Goal: Task Accomplishment & Management: Use online tool/utility

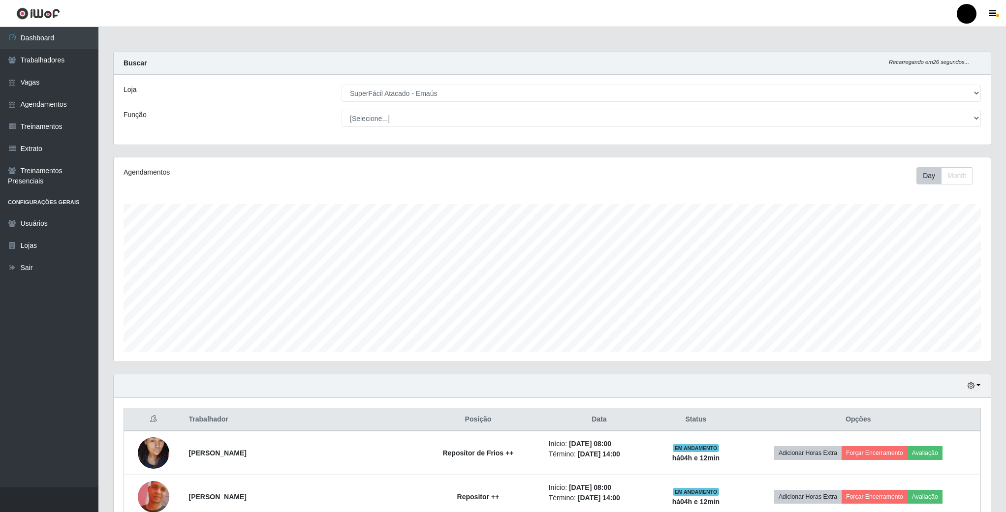
select select "407"
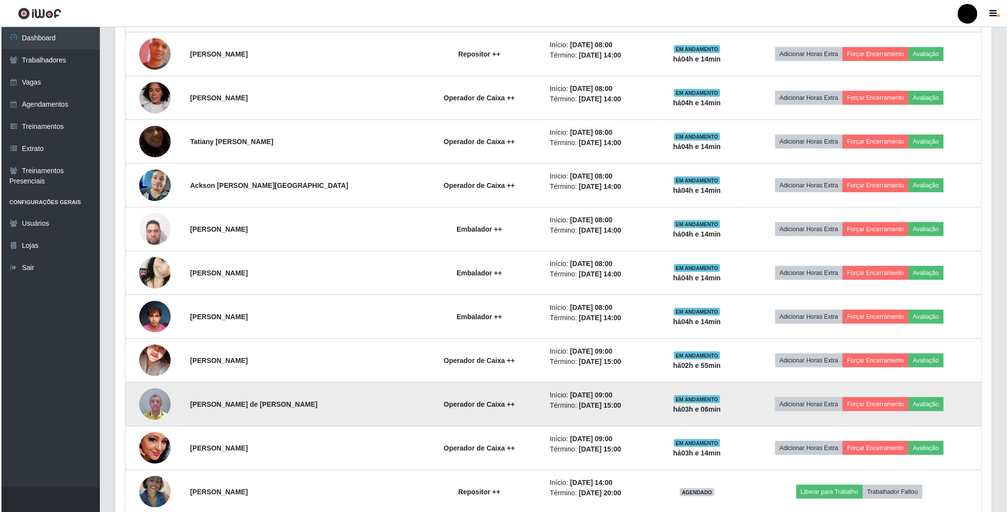
scroll to position [517, 0]
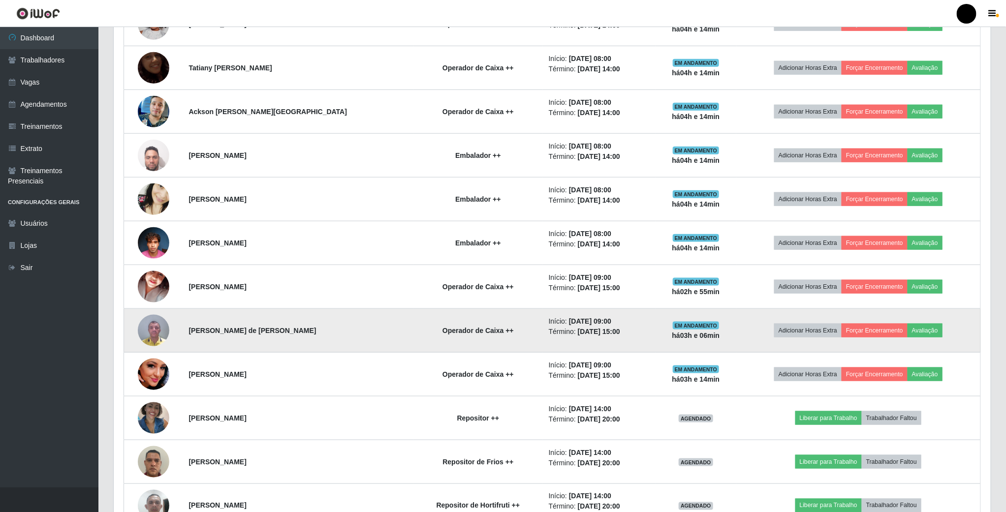
click at [164, 338] on img at bounding box center [153, 330] width 31 height 42
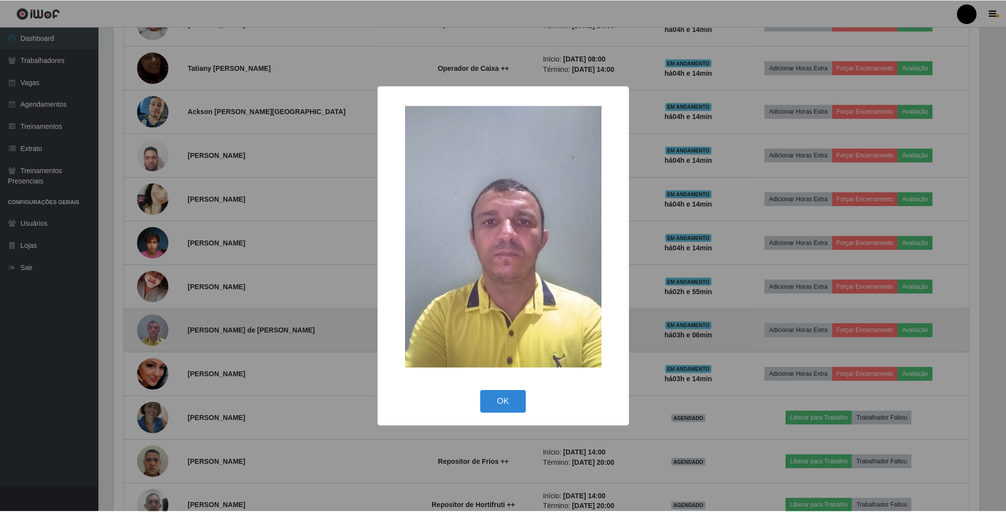
scroll to position [205, 868]
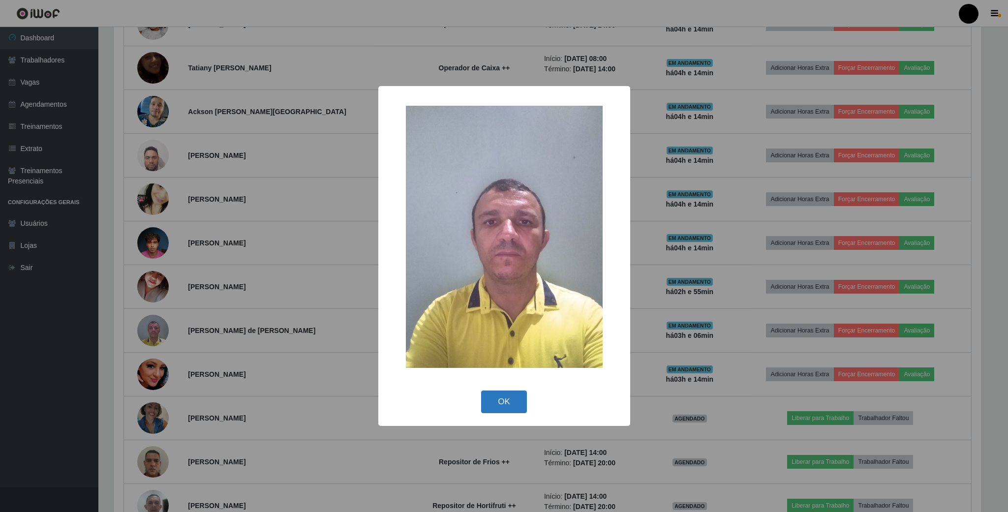
click at [496, 397] on button "OK" at bounding box center [504, 402] width 46 height 23
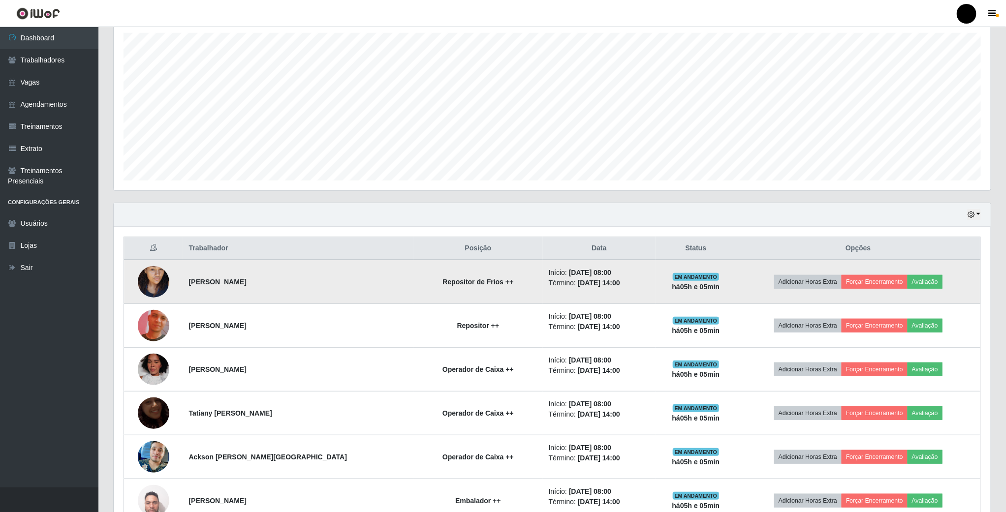
scroll to position [170, 0]
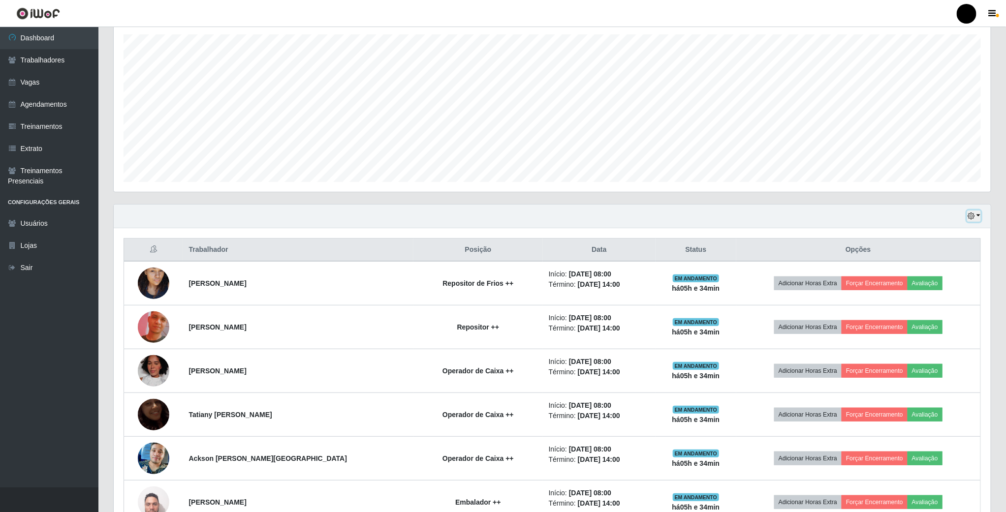
click at [970, 219] on icon "button" at bounding box center [970, 216] width 7 height 7
click at [930, 279] on button "3 dias" at bounding box center [941, 275] width 78 height 21
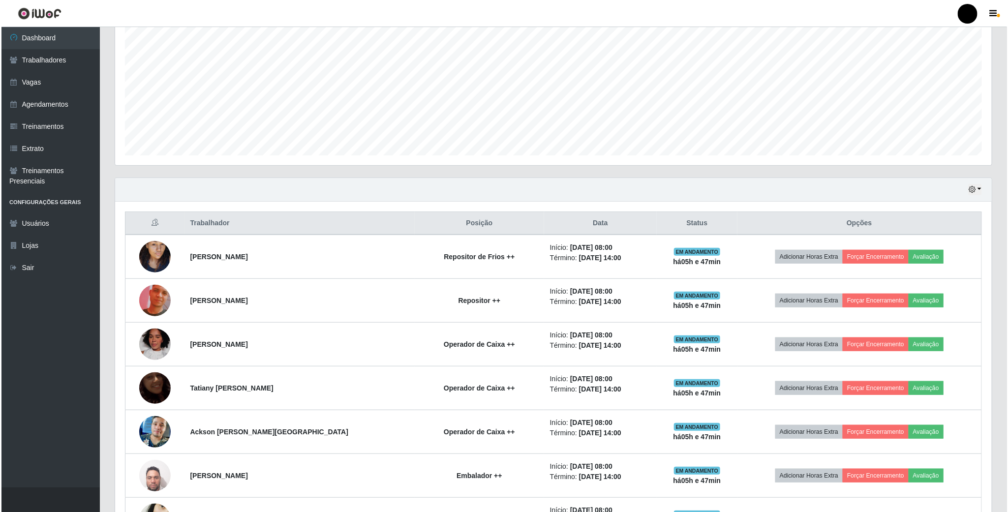
scroll to position [221, 0]
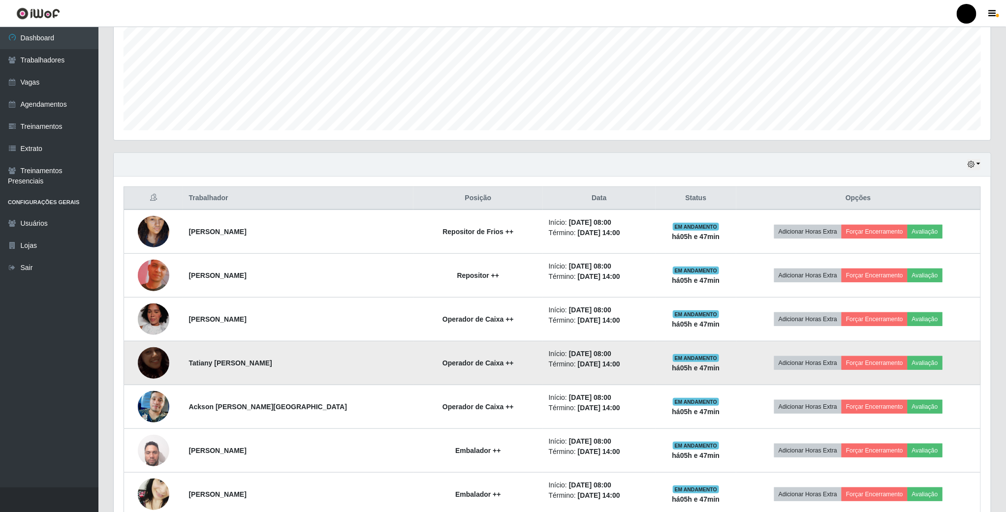
click at [154, 372] on img at bounding box center [153, 363] width 31 height 56
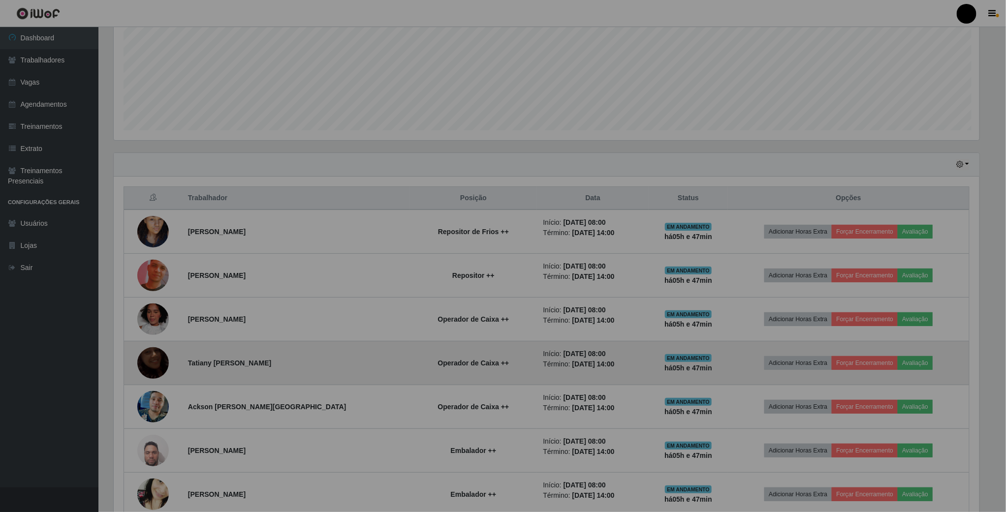
scroll to position [205, 876]
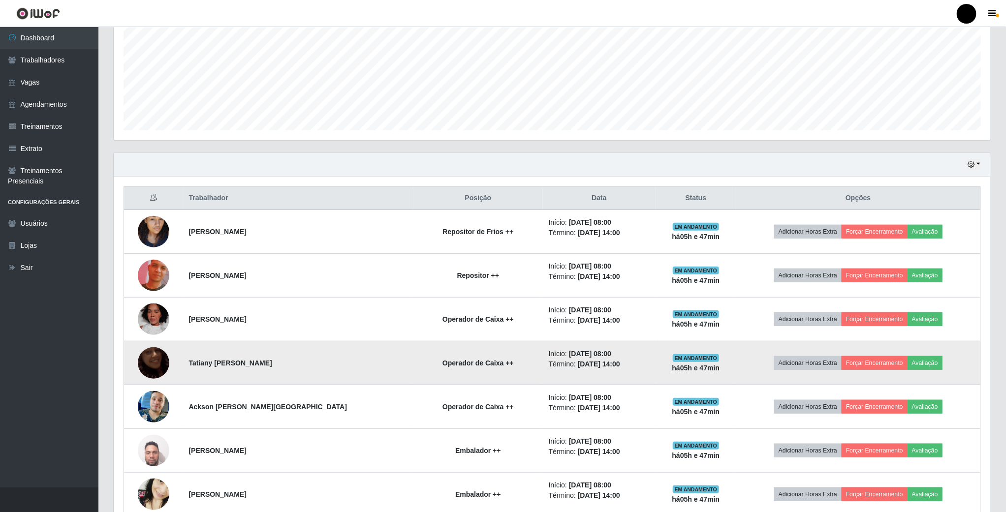
click at [158, 369] on img at bounding box center [153, 363] width 31 height 56
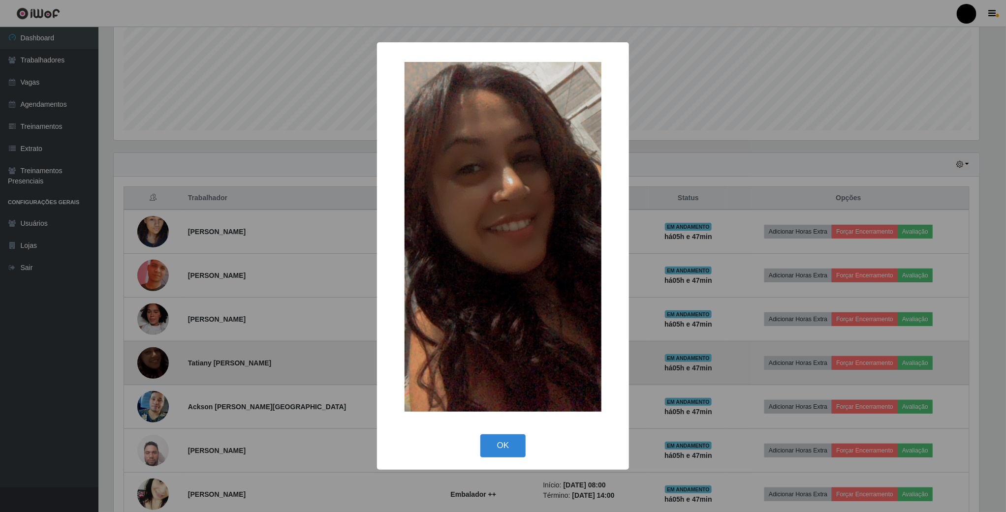
scroll to position [205, 868]
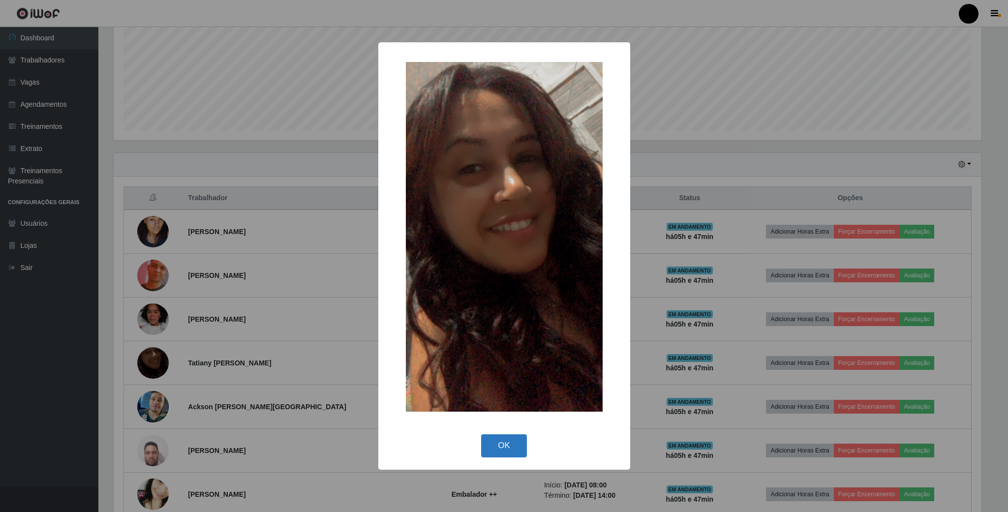
click at [516, 441] on button "OK" at bounding box center [504, 445] width 46 height 23
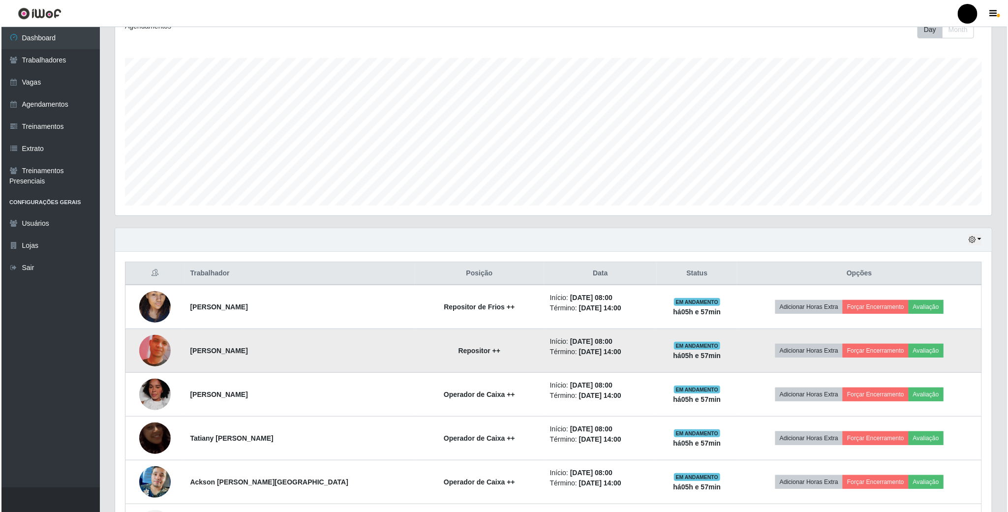
scroll to position [221, 0]
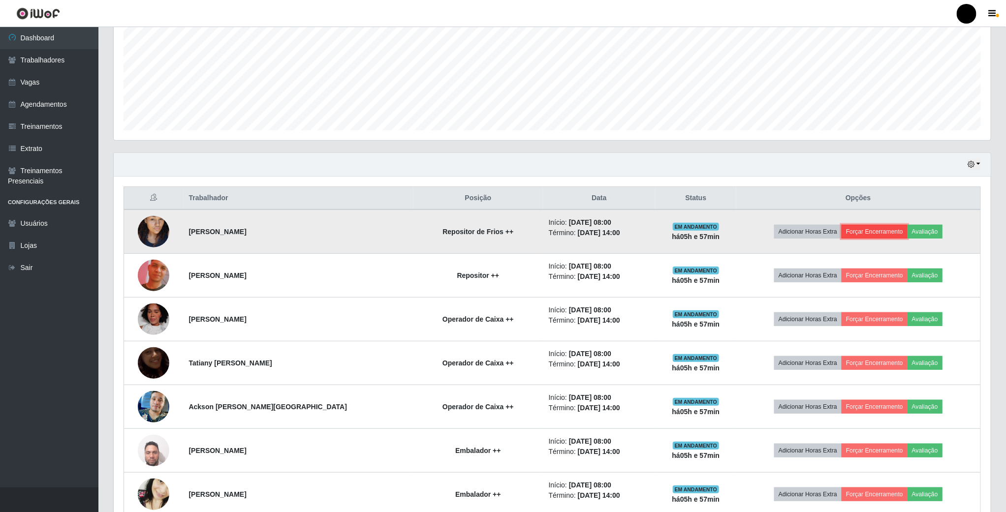
click at [877, 236] on button "Forçar Encerramento" at bounding box center [874, 232] width 66 height 14
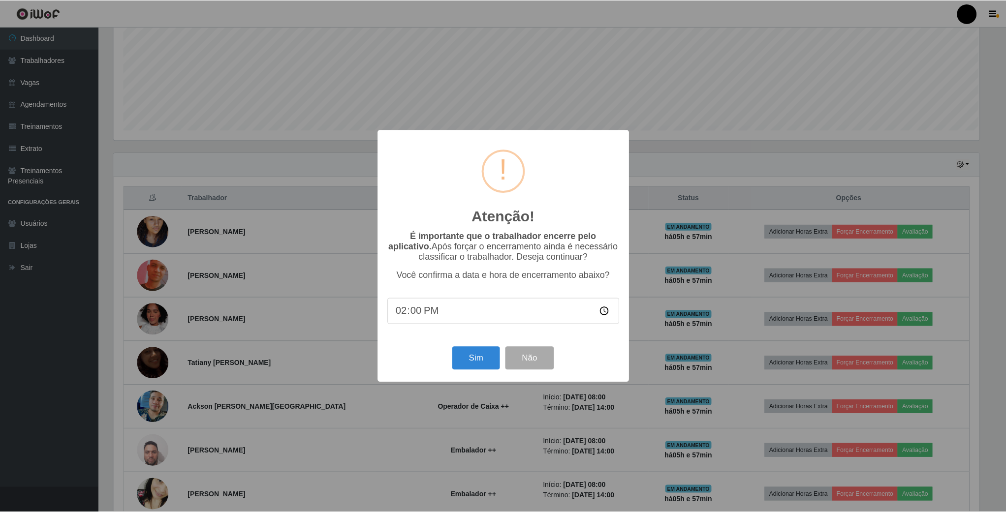
scroll to position [205, 868]
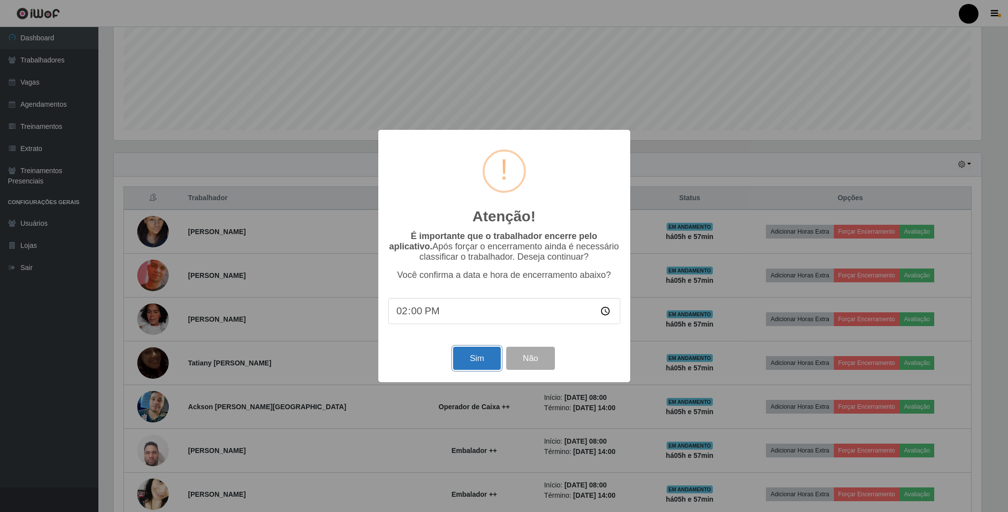
click at [459, 355] on button "Sim" at bounding box center [477, 358] width 48 height 23
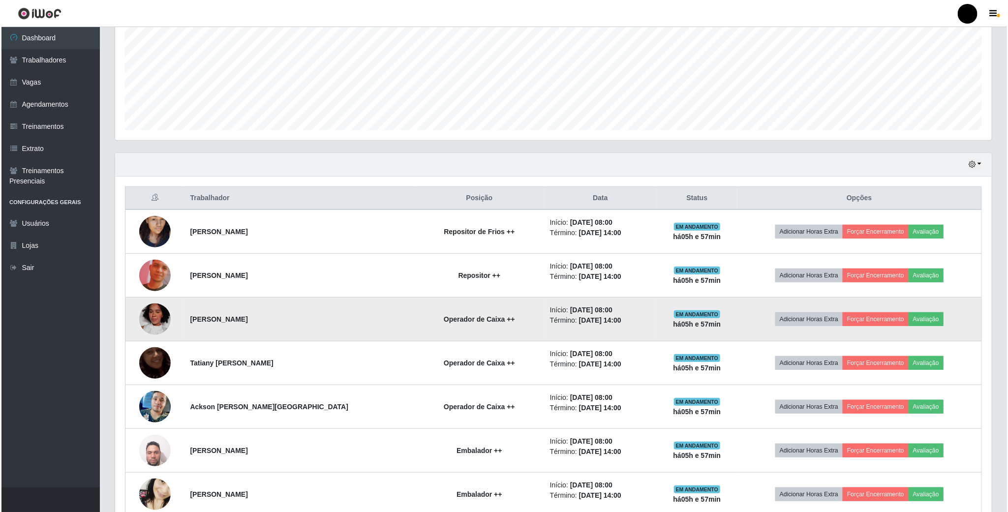
scroll to position [205, 878]
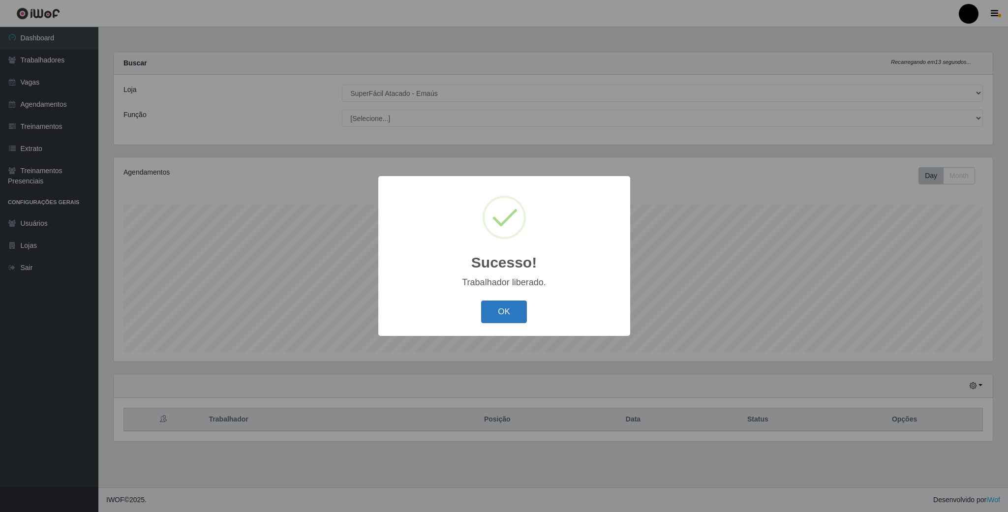
click at [520, 314] on button "OK" at bounding box center [504, 312] width 46 height 23
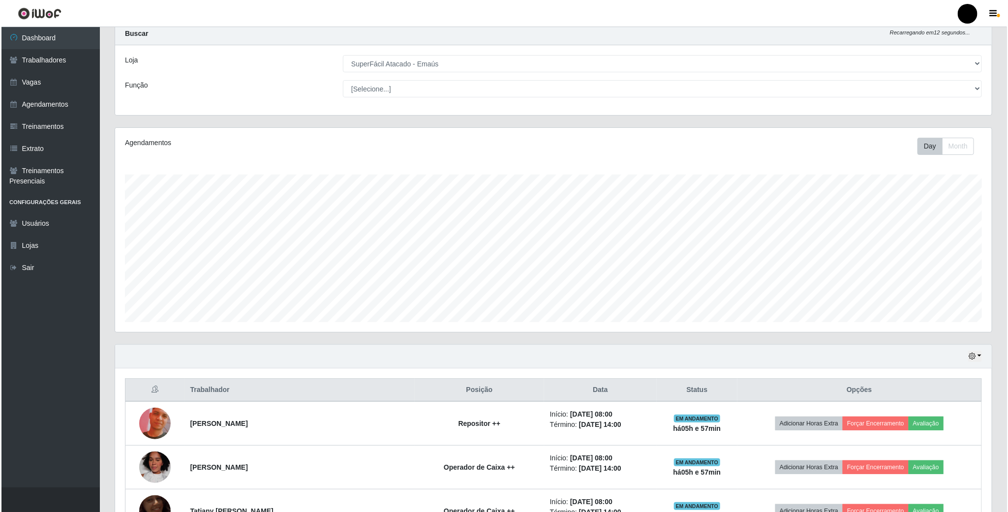
scroll to position [221, 0]
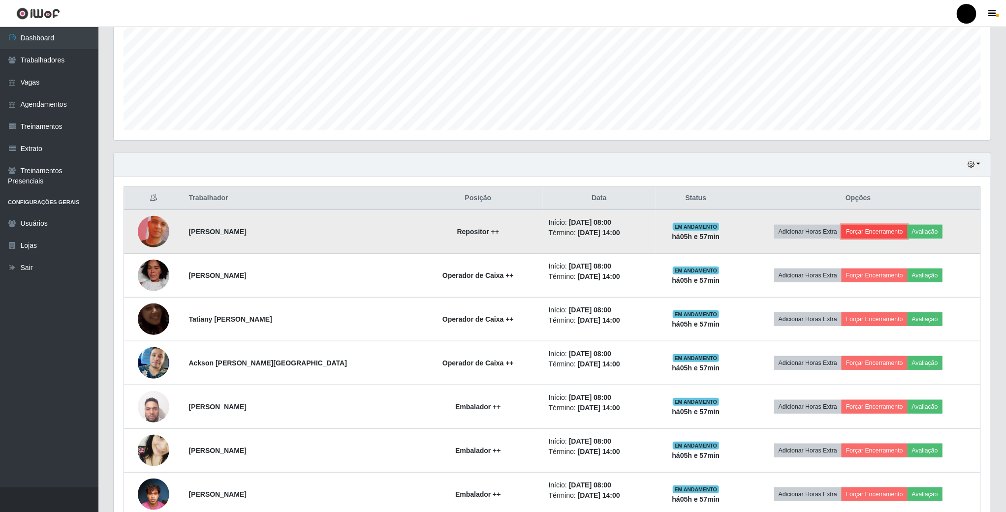
click at [868, 235] on button "Forçar Encerramento" at bounding box center [874, 232] width 66 height 14
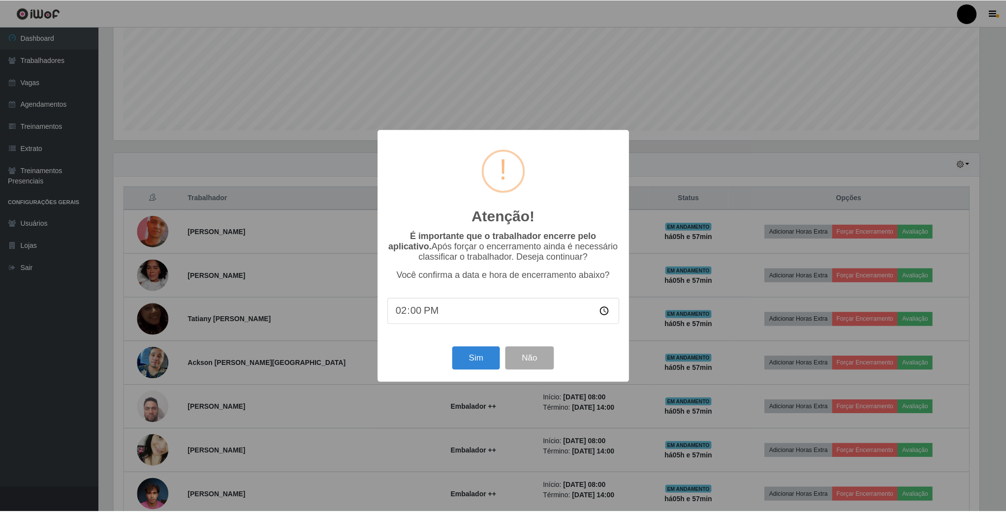
scroll to position [205, 868]
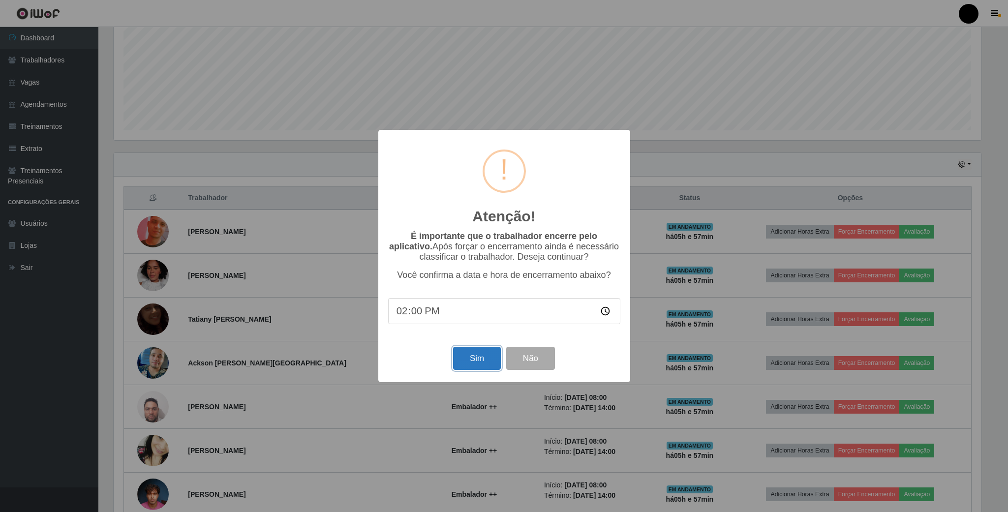
click at [487, 362] on button "Sim" at bounding box center [477, 358] width 48 height 23
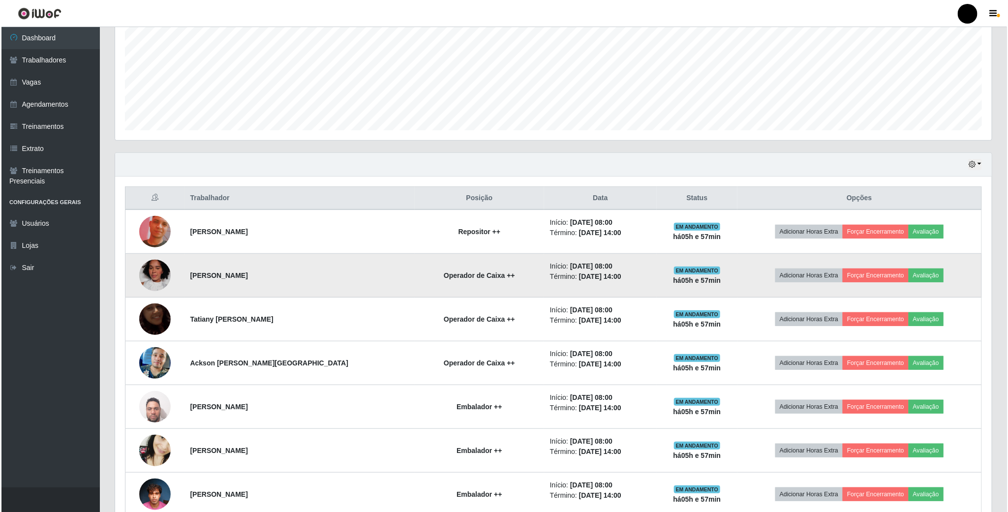
scroll to position [205, 878]
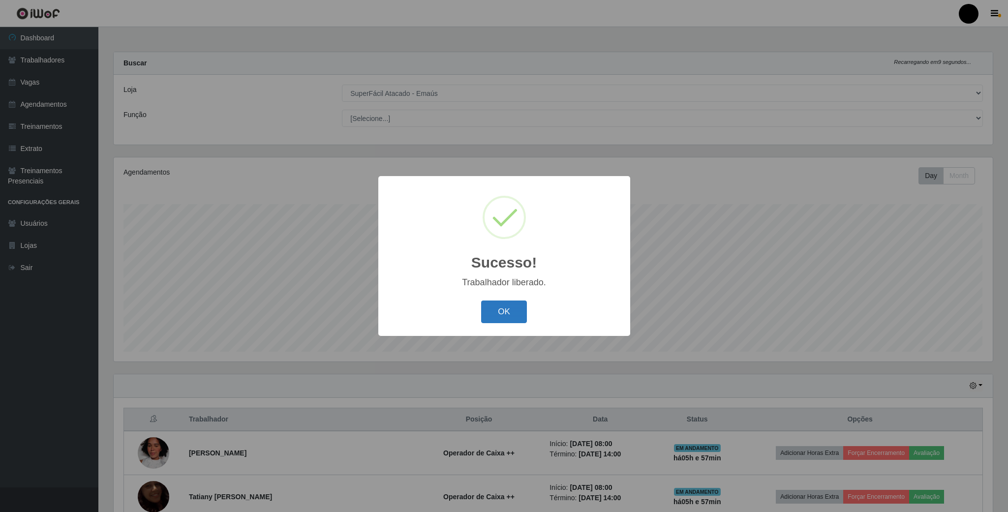
click at [503, 314] on button "OK" at bounding box center [504, 312] width 46 height 23
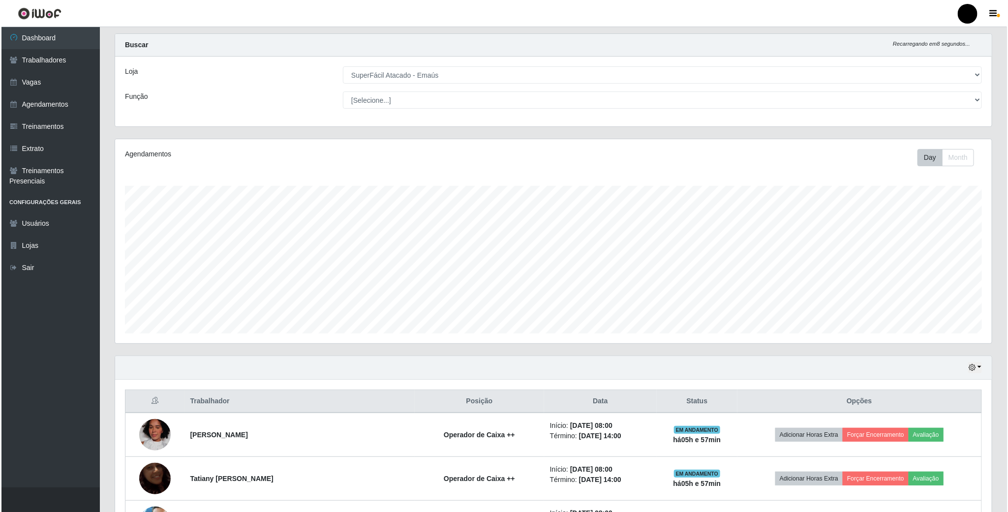
scroll to position [148, 0]
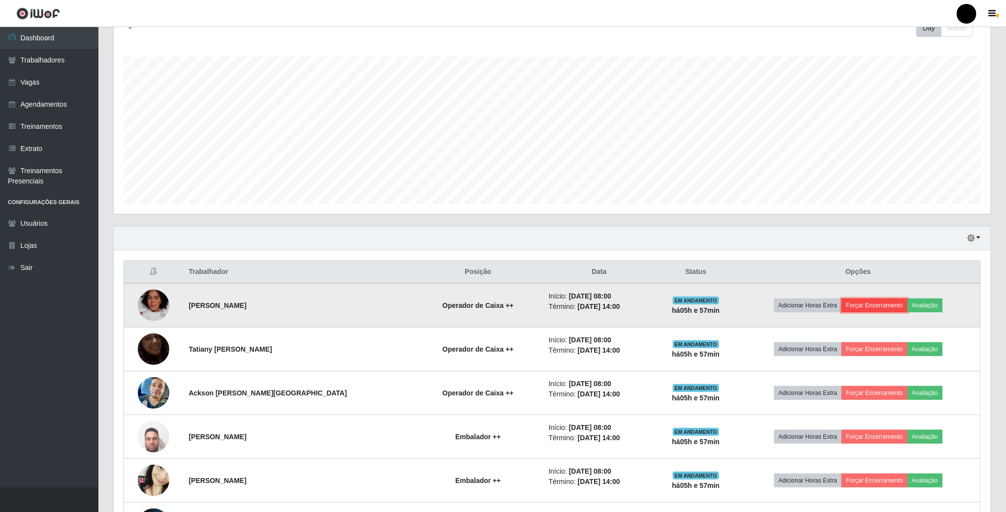
click at [874, 304] on button "Forçar Encerramento" at bounding box center [874, 306] width 66 height 14
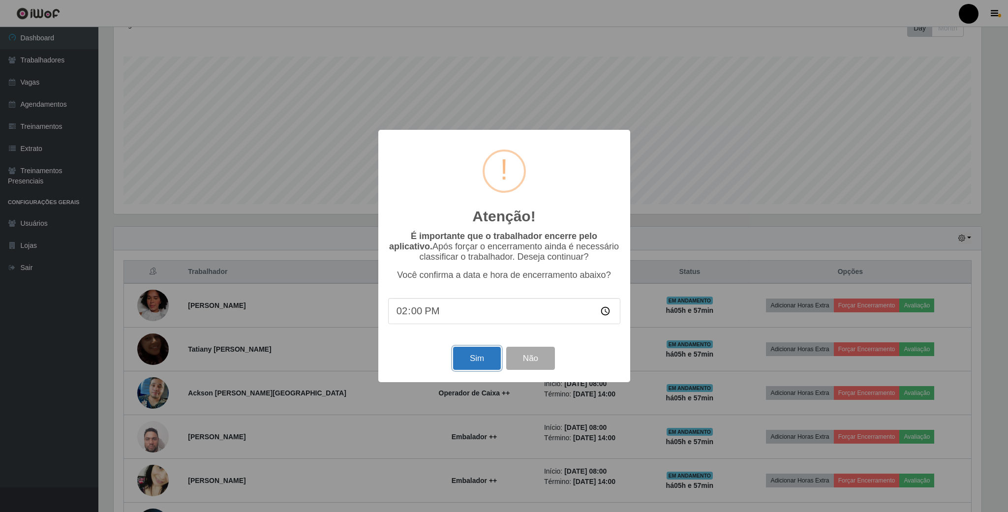
click at [460, 366] on button "Sim" at bounding box center [477, 358] width 48 height 23
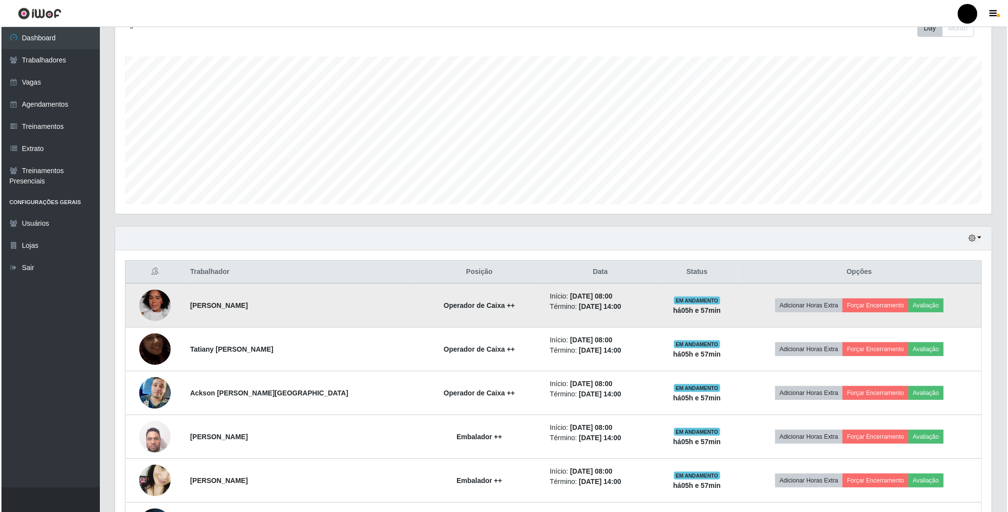
scroll to position [0, 0]
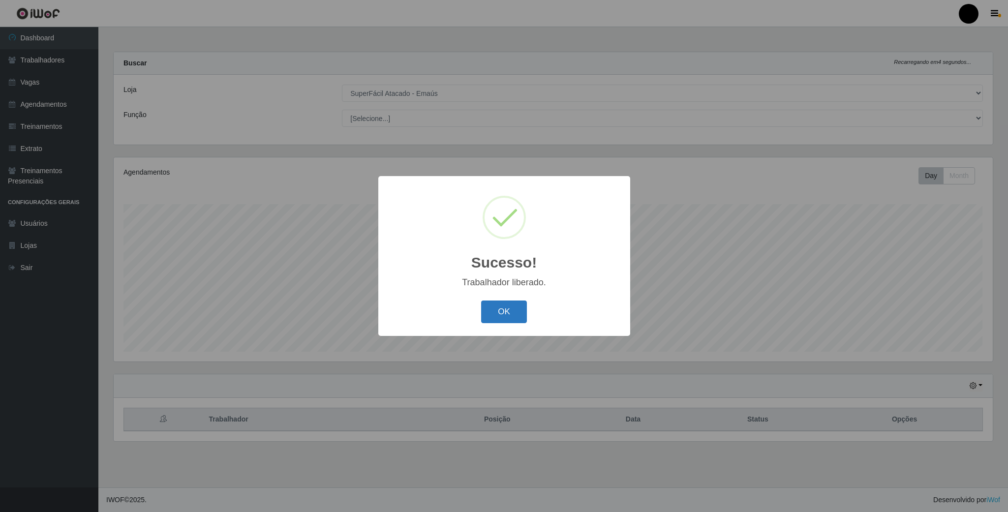
click at [500, 306] on button "OK" at bounding box center [504, 312] width 46 height 23
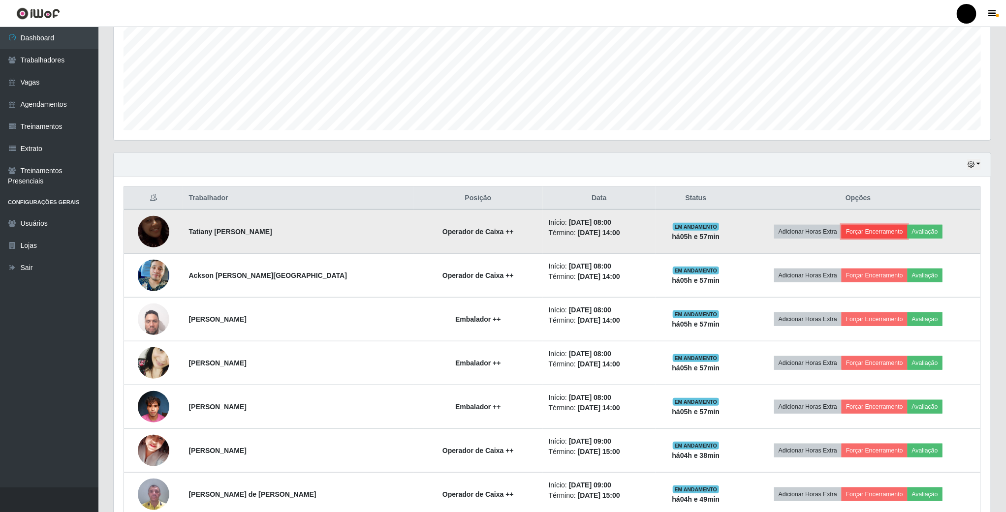
click at [890, 228] on button "Forçar Encerramento" at bounding box center [874, 232] width 66 height 14
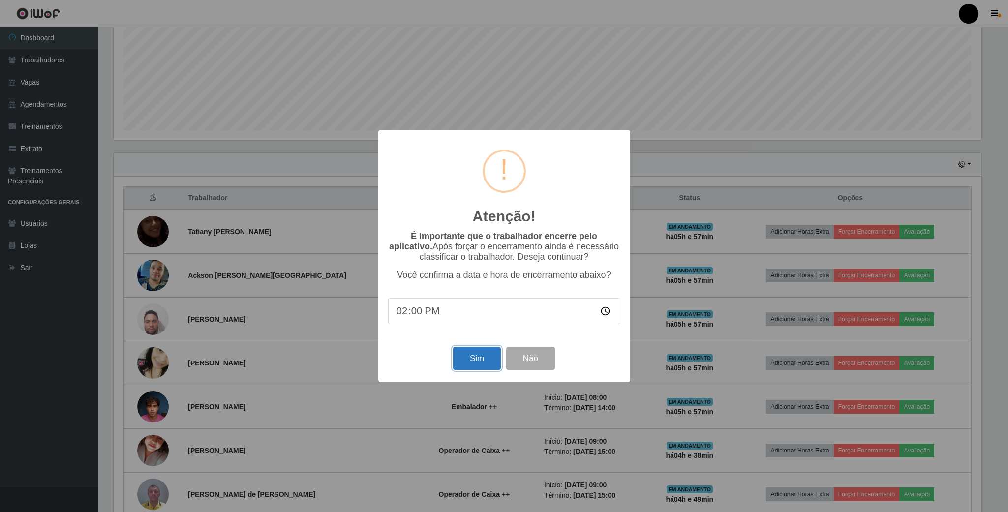
click at [465, 363] on button "Sim" at bounding box center [477, 358] width 48 height 23
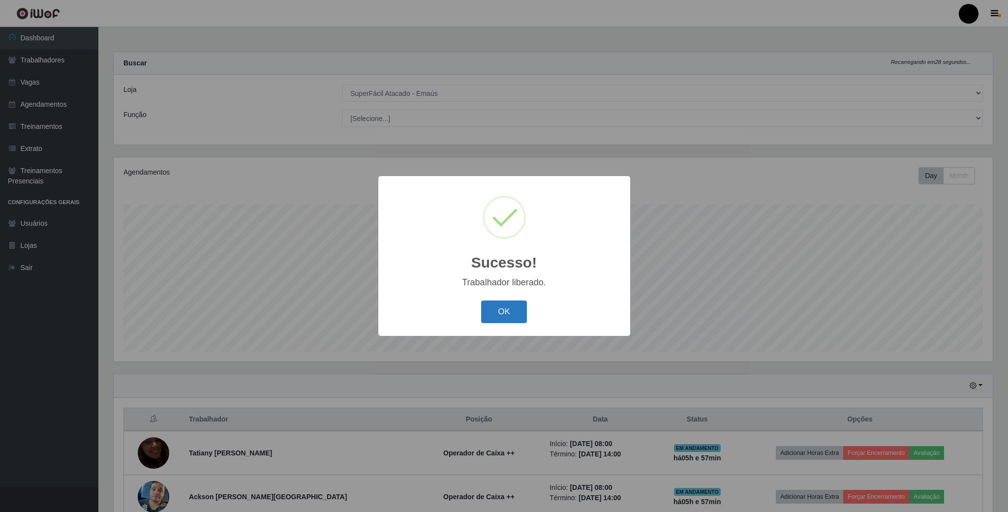
click at [511, 305] on button "OK" at bounding box center [504, 312] width 46 height 23
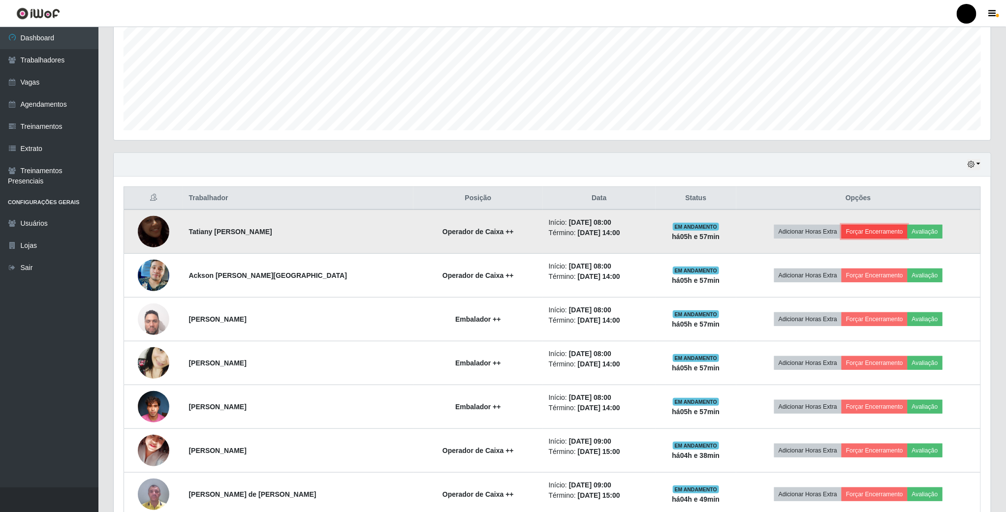
click at [877, 238] on button "Forçar Encerramento" at bounding box center [874, 232] width 66 height 14
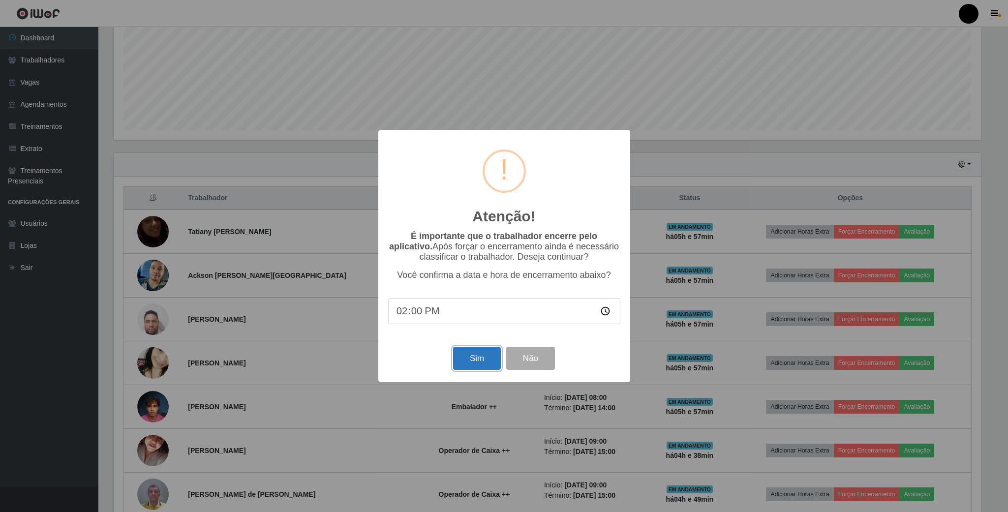
click at [489, 353] on button "Sim" at bounding box center [477, 358] width 48 height 23
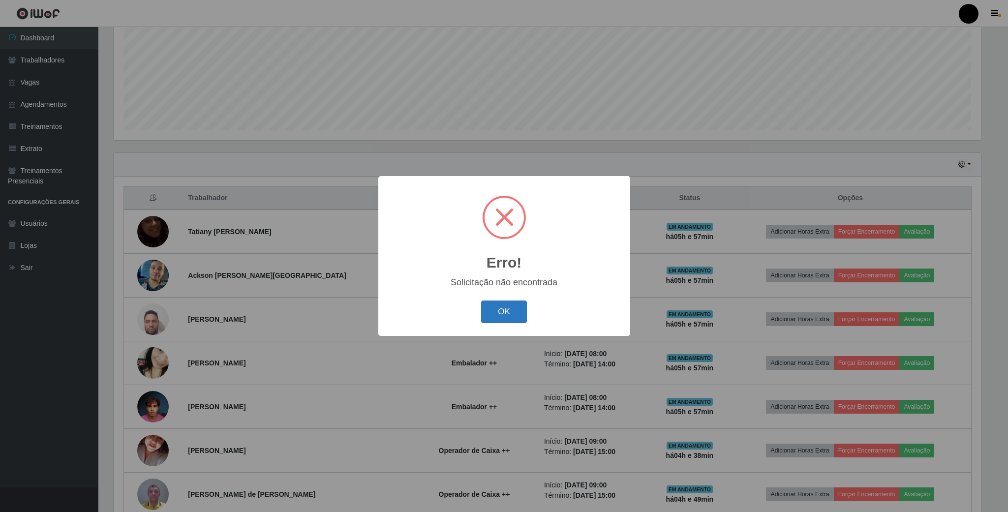
click at [512, 307] on button "OK" at bounding box center [504, 312] width 46 height 23
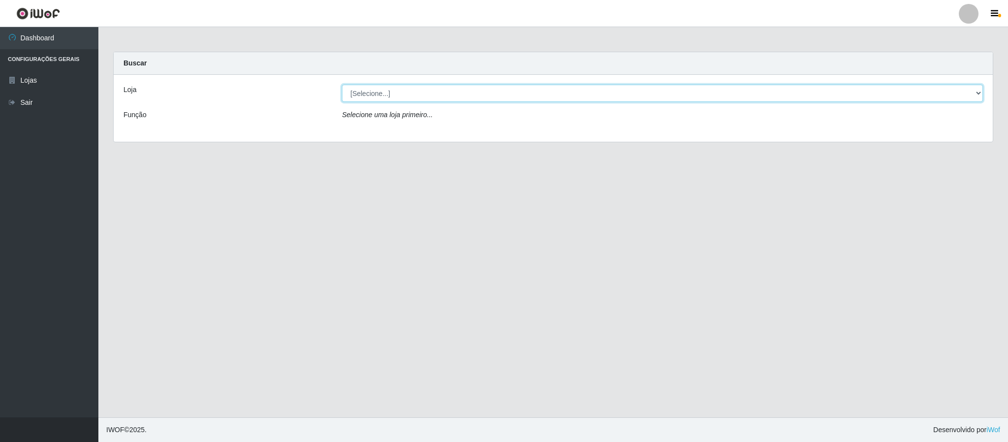
drag, startPoint x: 512, startPoint y: 93, endPoint x: 512, endPoint y: 100, distance: 6.9
click at [513, 93] on select "[Selecione...] SuperFácil Atacado - Emaús" at bounding box center [662, 93] width 641 height 17
select select "407"
click at [342, 85] on select "[Selecione...] SuperFácil Atacado - Emaús" at bounding box center [662, 93] width 641 height 17
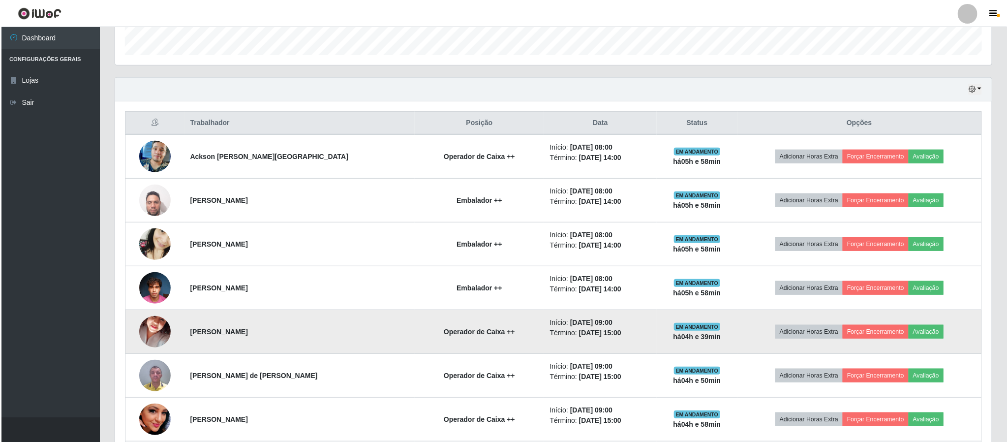
scroll to position [295, 0]
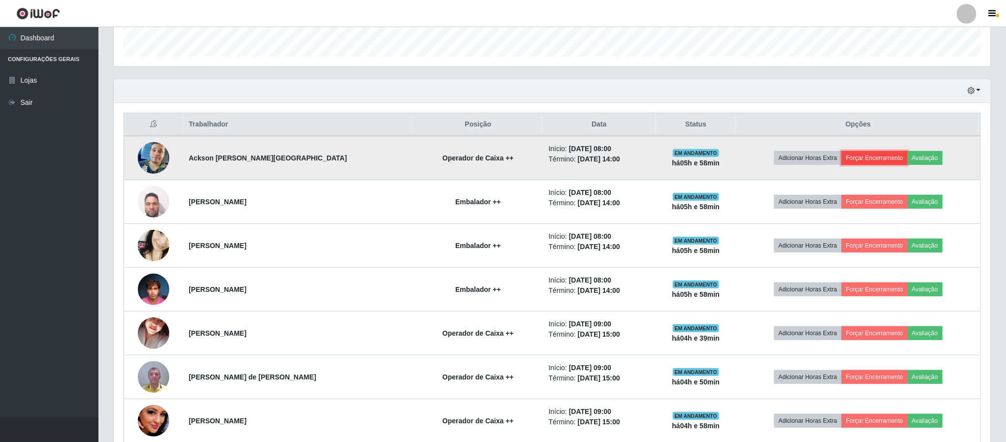
click at [858, 161] on button "Forçar Encerramento" at bounding box center [874, 158] width 66 height 14
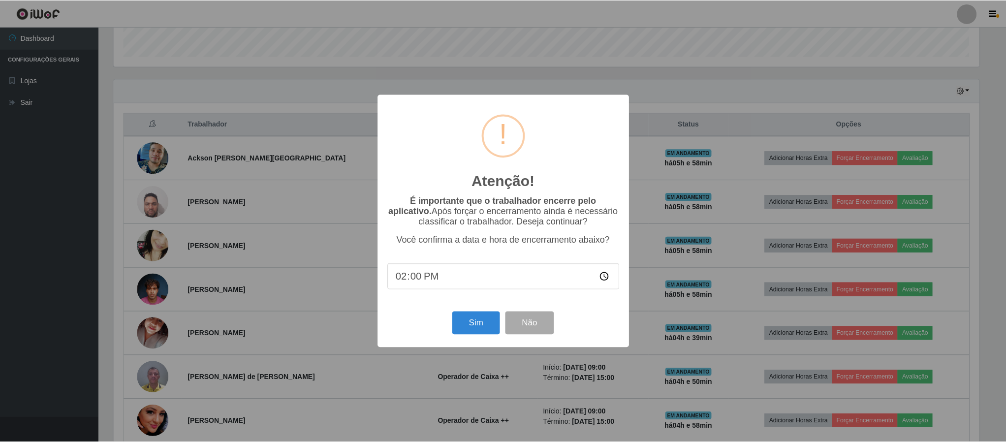
scroll to position [205, 868]
click at [486, 325] on button "Sim" at bounding box center [477, 322] width 48 height 23
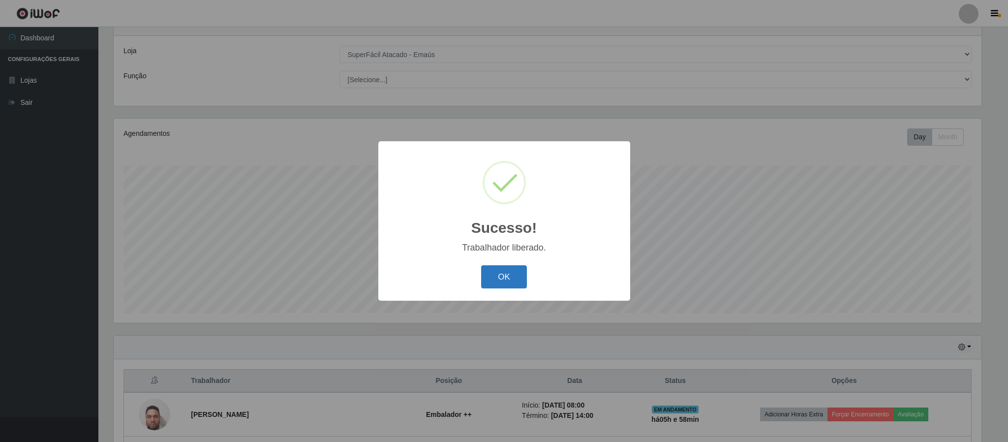
click at [486, 266] on button "OK" at bounding box center [504, 276] width 46 height 23
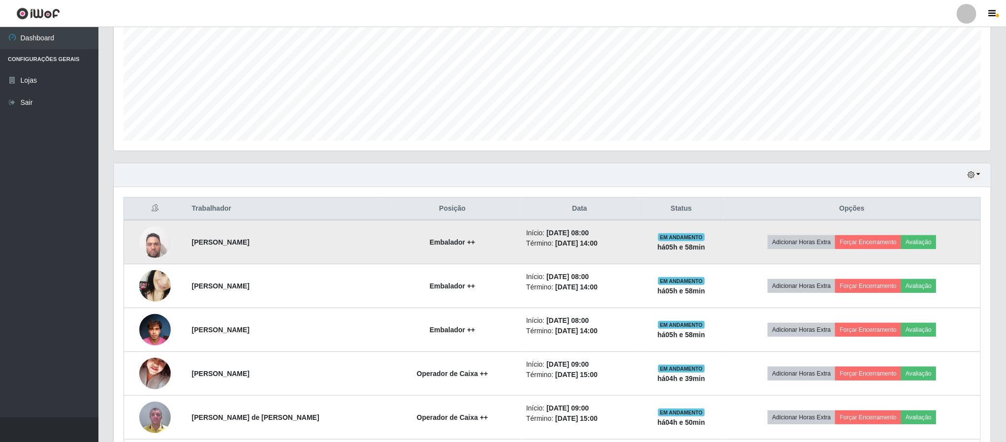
scroll to position [260, 0]
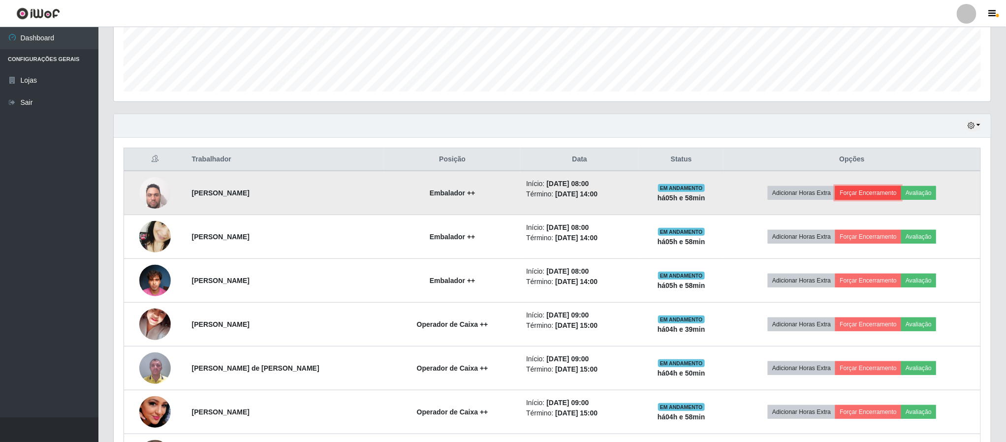
click at [863, 192] on button "Forçar Encerramento" at bounding box center [868, 193] width 66 height 14
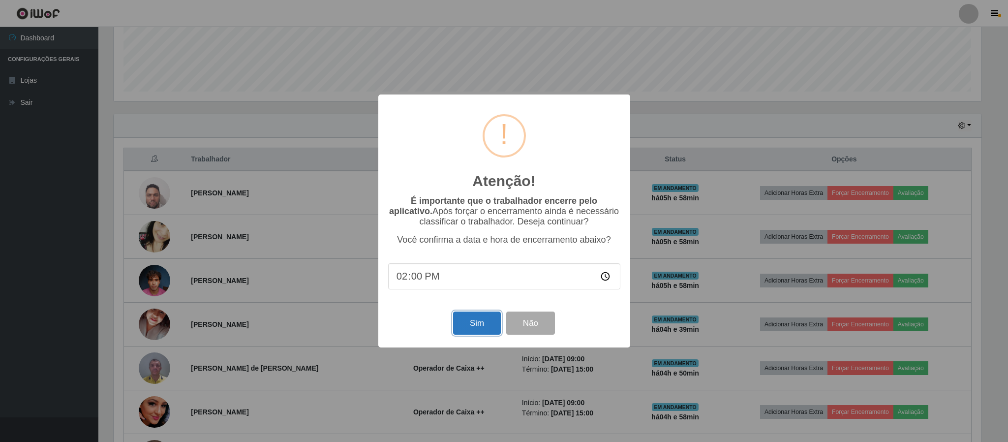
click at [467, 324] on button "Sim" at bounding box center [477, 322] width 48 height 23
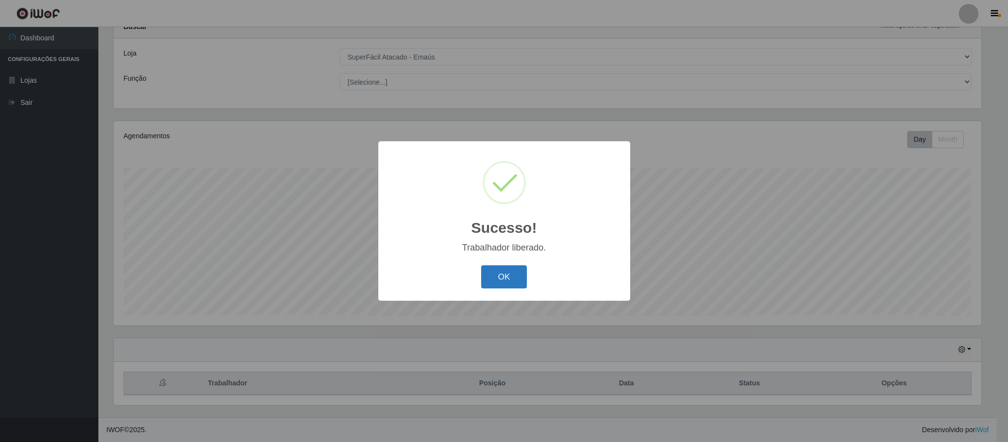
click at [508, 279] on button "OK" at bounding box center [504, 276] width 46 height 23
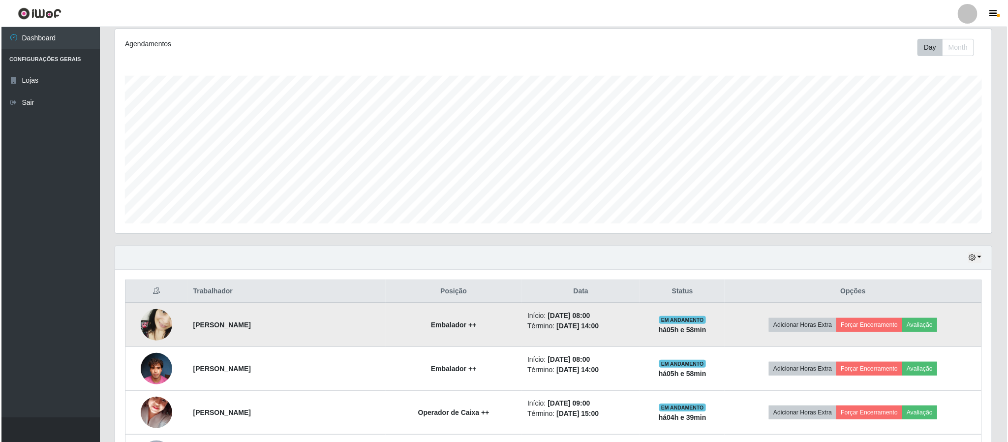
scroll to position [260, 0]
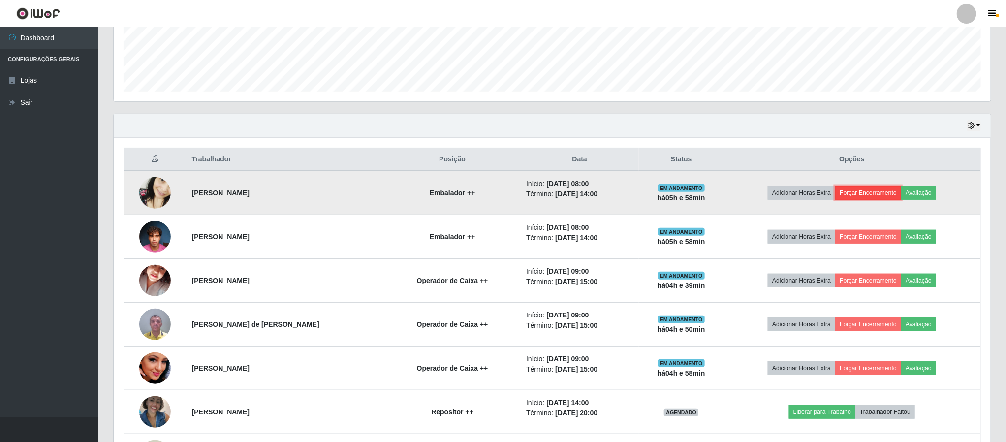
click at [866, 199] on button "Forçar Encerramento" at bounding box center [868, 193] width 66 height 14
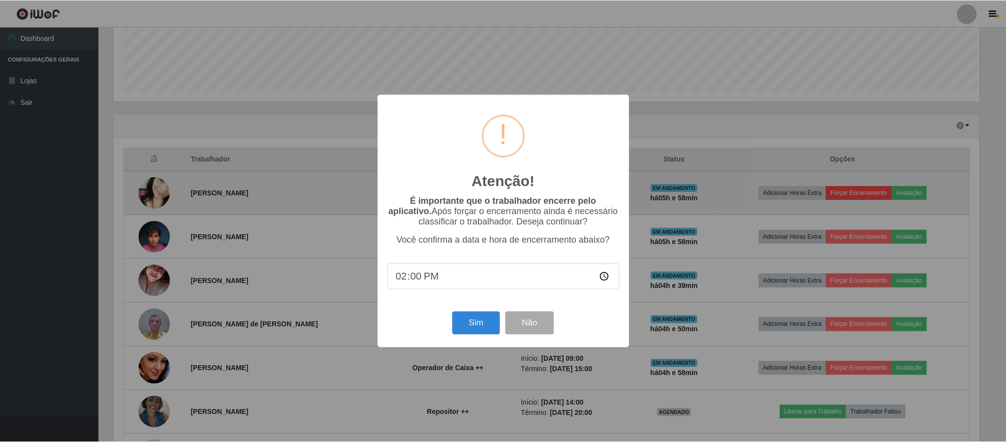
scroll to position [205, 868]
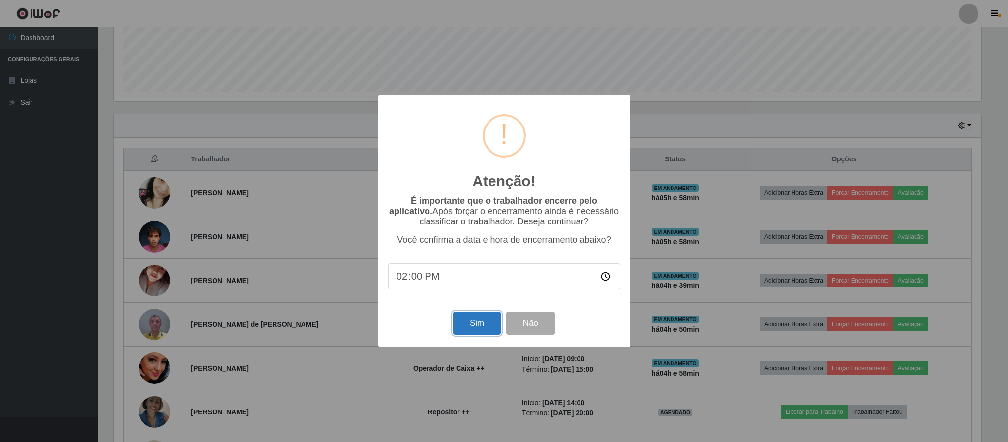
click at [471, 325] on button "Sim" at bounding box center [477, 322] width 48 height 23
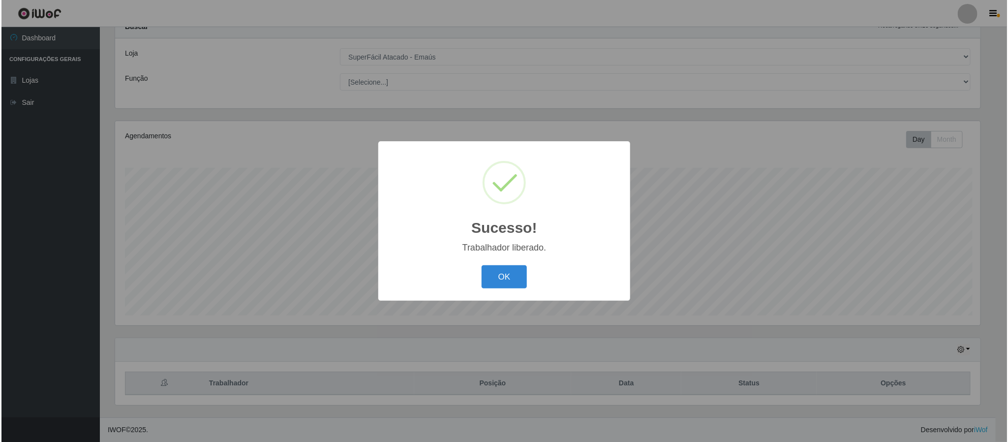
scroll to position [0, 0]
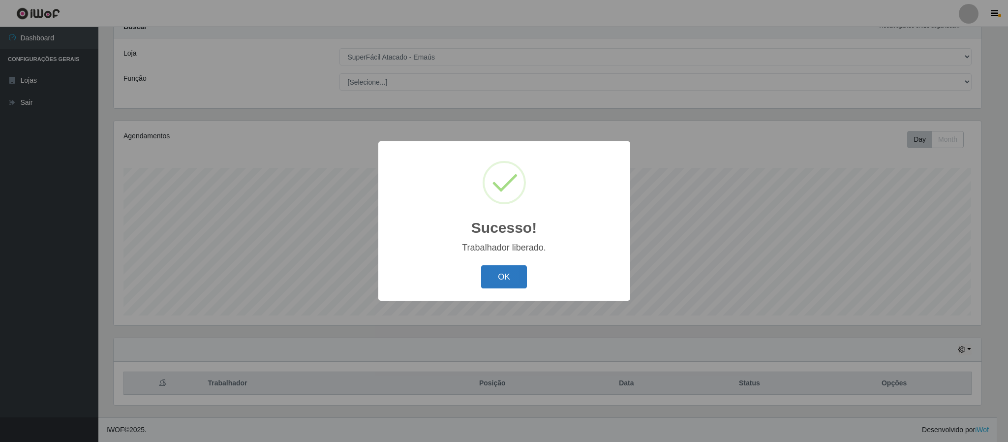
click at [493, 274] on button "OK" at bounding box center [504, 276] width 46 height 23
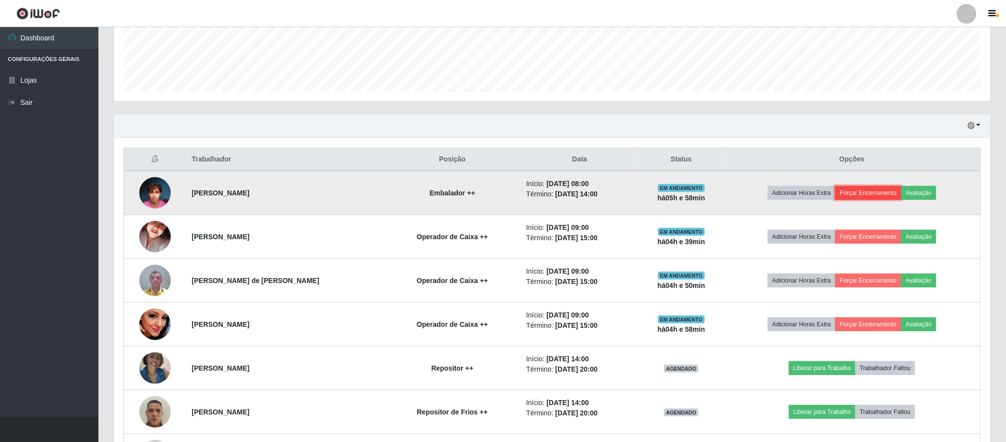
click at [872, 198] on button "Forçar Encerramento" at bounding box center [868, 193] width 66 height 14
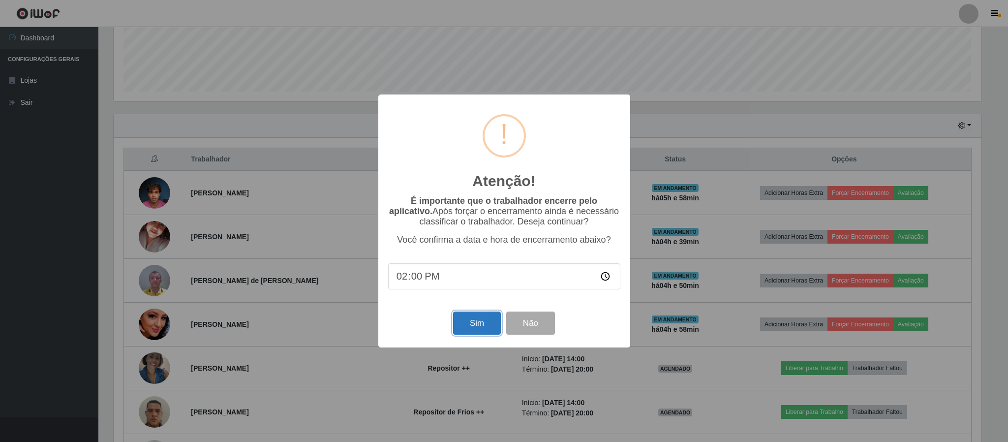
click at [460, 331] on button "Sim" at bounding box center [477, 322] width 48 height 23
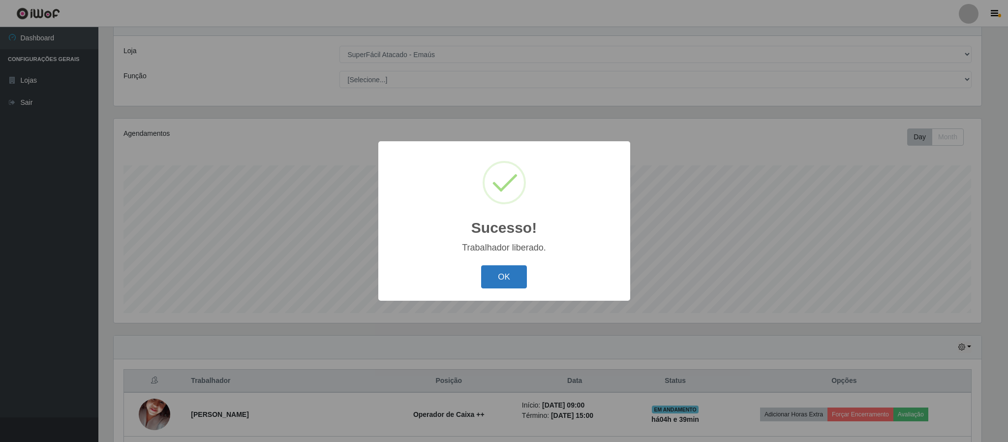
click at [502, 281] on button "OK" at bounding box center [504, 276] width 46 height 23
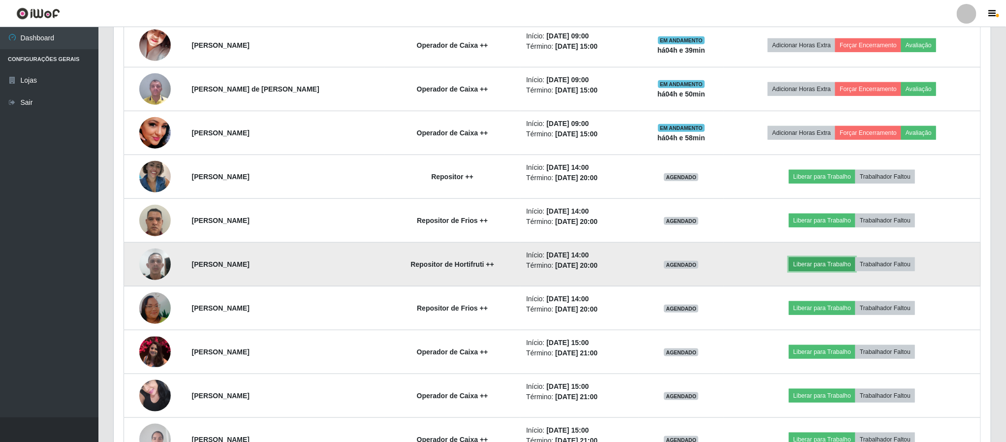
click at [797, 268] on button "Liberar para Trabalho" at bounding box center [822, 264] width 66 height 14
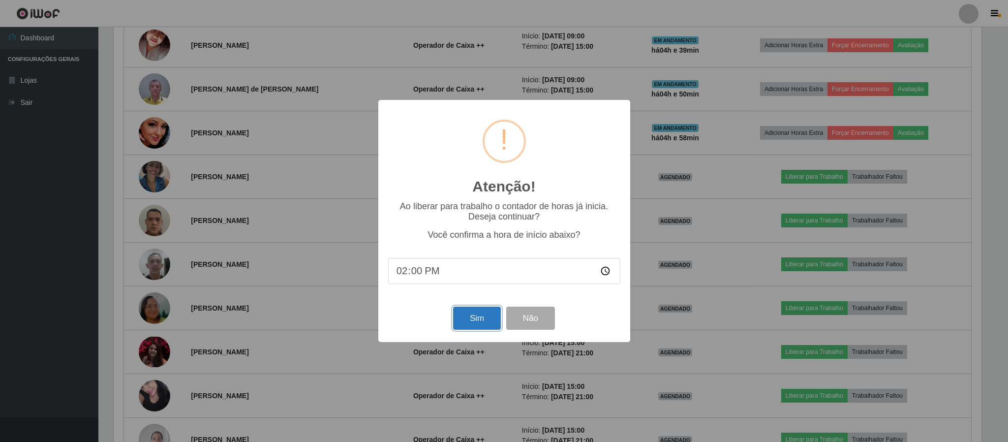
click at [468, 322] on button "Sim" at bounding box center [477, 317] width 48 height 23
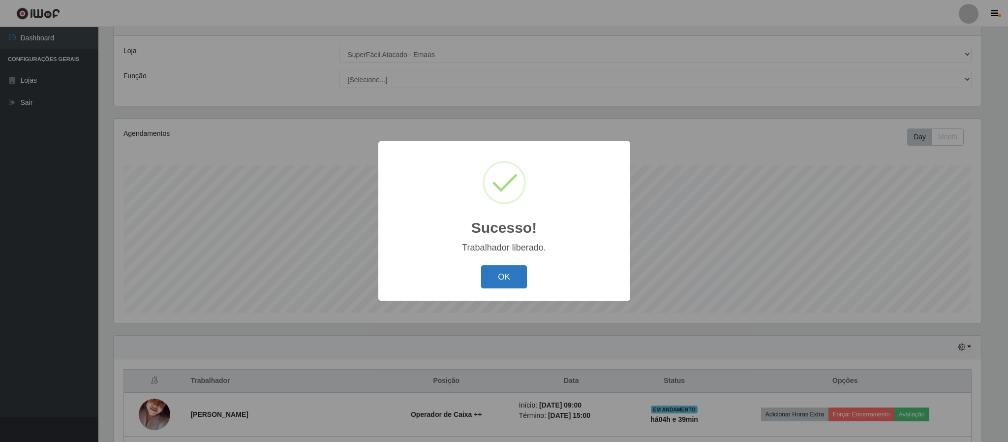
click at [512, 275] on button "OK" at bounding box center [504, 276] width 46 height 23
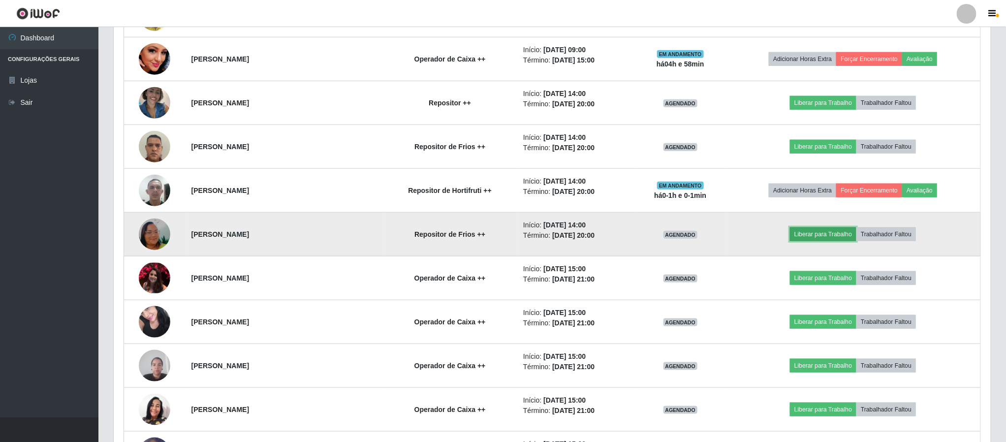
click at [808, 241] on button "Liberar para Trabalho" at bounding box center [823, 234] width 66 height 14
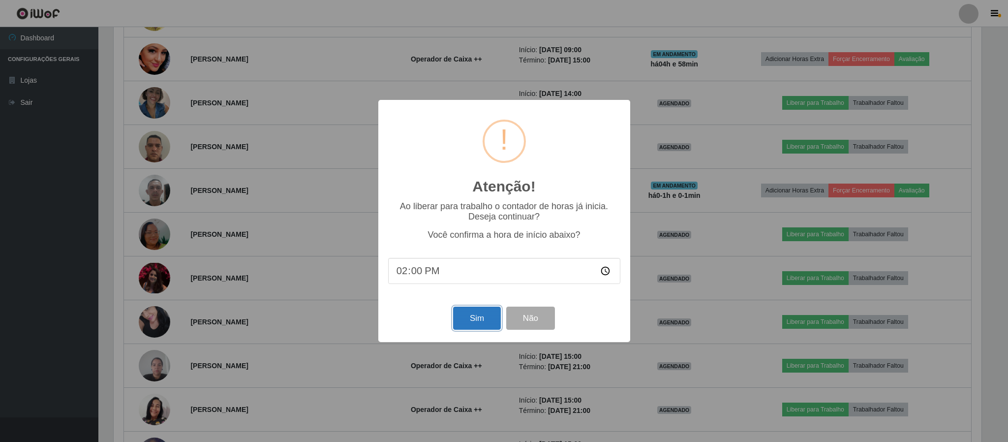
click at [479, 330] on button "Sim" at bounding box center [477, 317] width 48 height 23
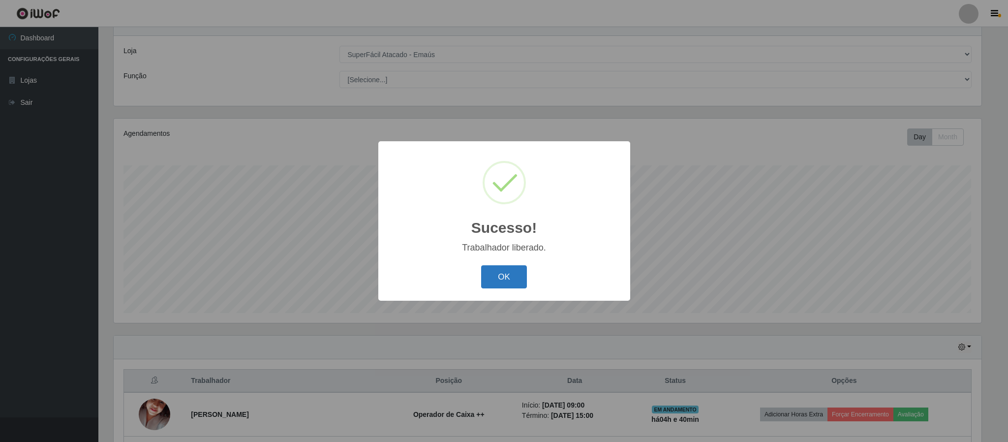
click at [493, 274] on button "OK" at bounding box center [504, 276] width 46 height 23
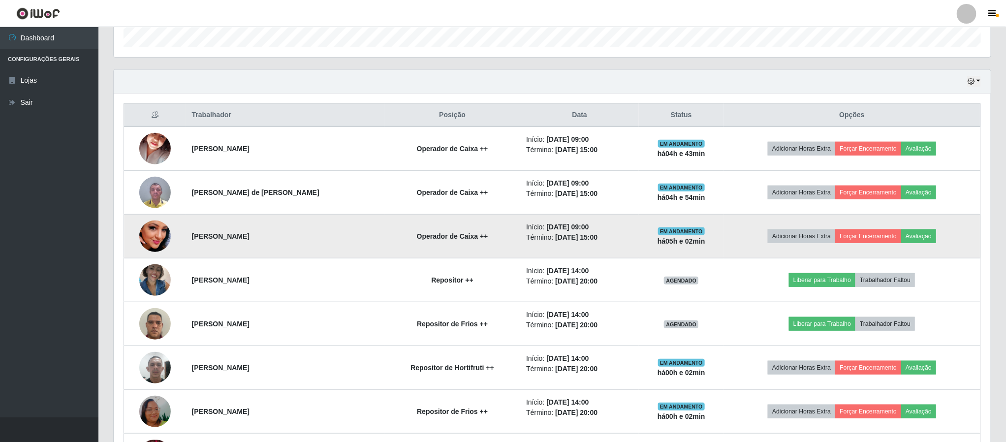
scroll to position [331, 0]
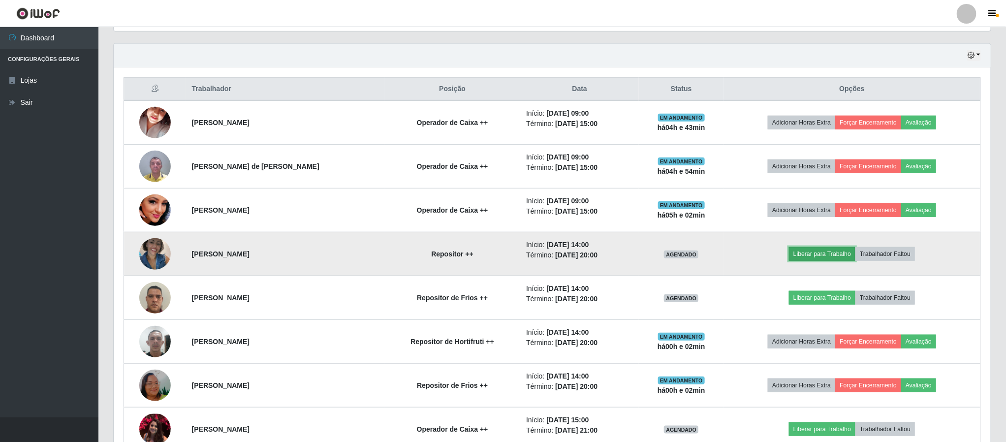
click at [828, 260] on button "Liberar para Trabalho" at bounding box center [822, 254] width 66 height 14
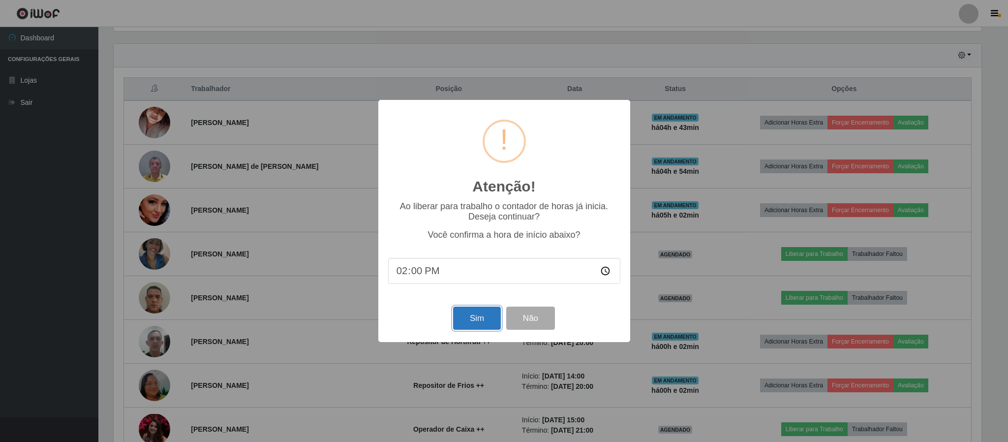
click at [488, 324] on button "Sim" at bounding box center [477, 317] width 48 height 23
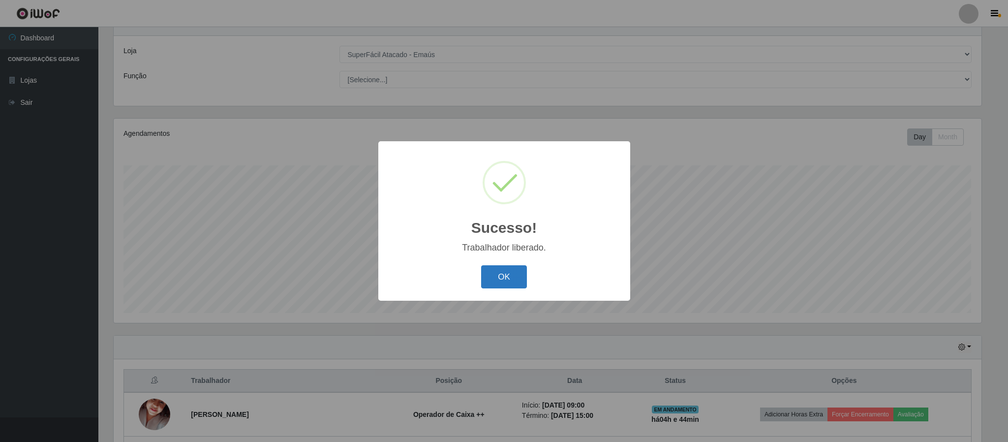
click at [506, 279] on button "OK" at bounding box center [504, 276] width 46 height 23
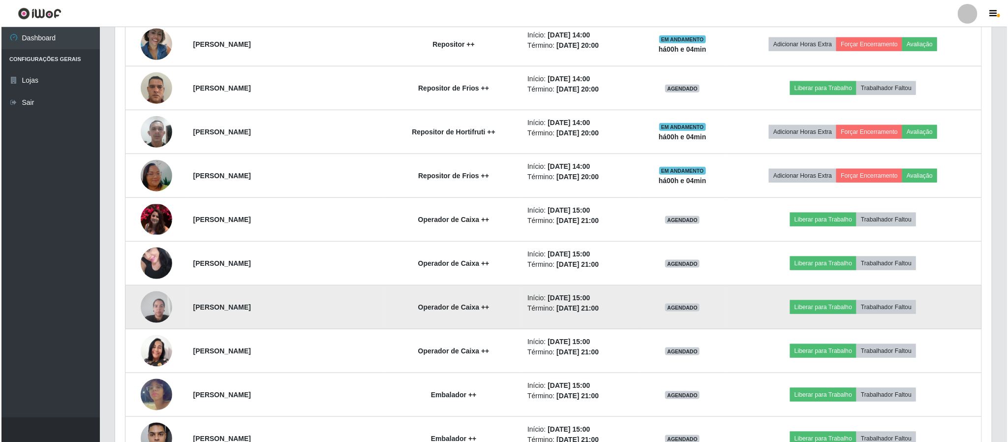
scroll to position [555, 0]
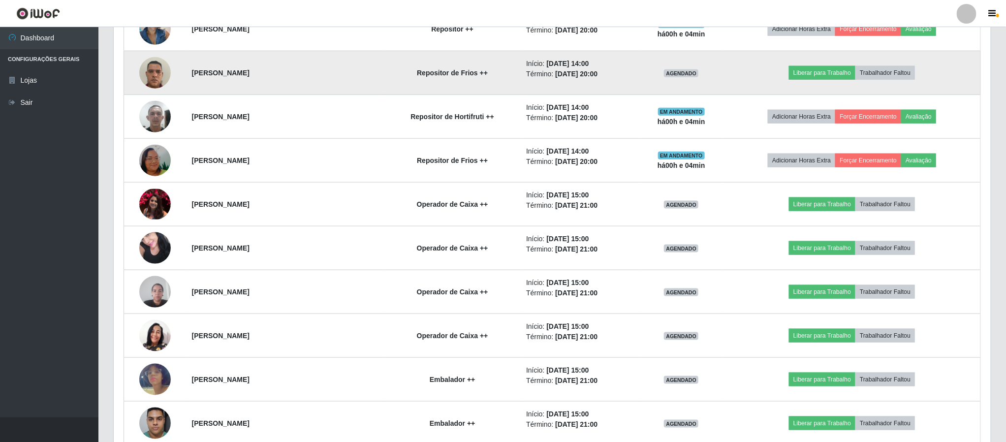
click at [151, 71] on img at bounding box center [154, 73] width 31 height 42
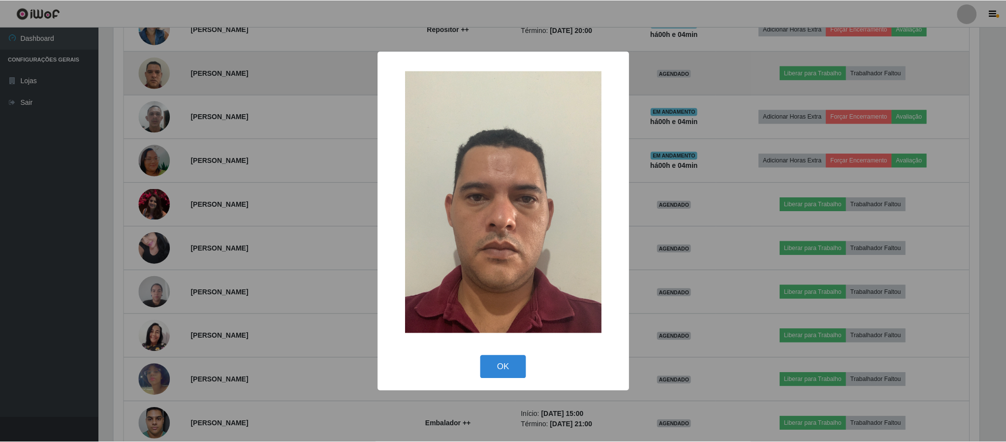
scroll to position [205, 868]
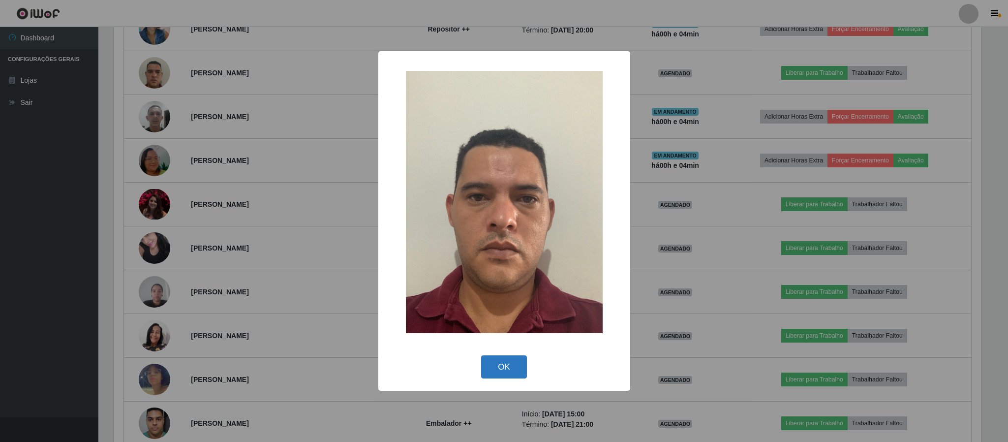
click at [515, 367] on button "OK" at bounding box center [504, 366] width 46 height 23
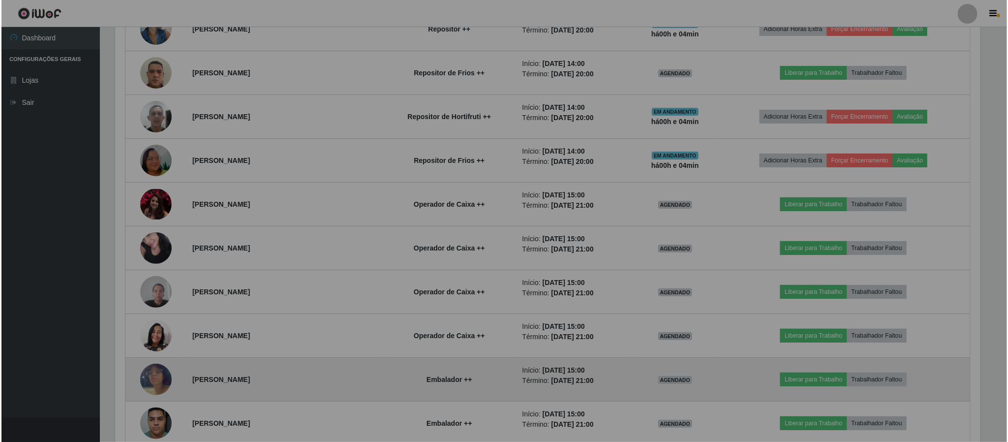
scroll to position [205, 876]
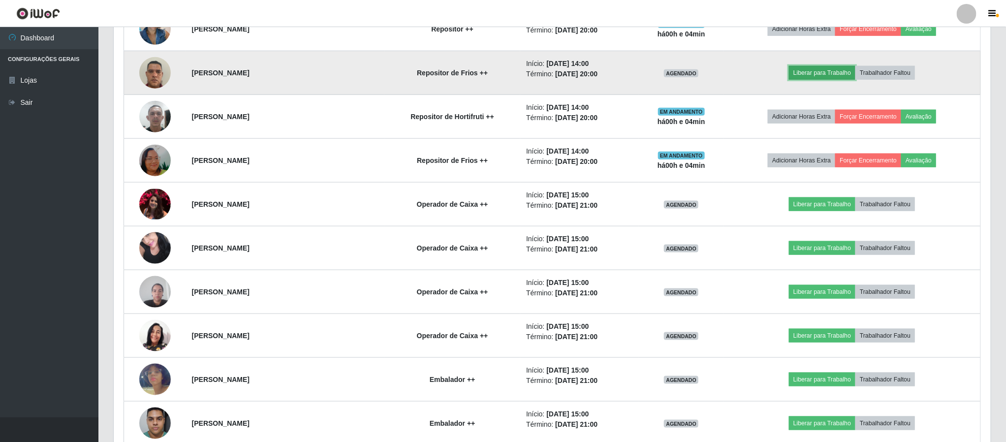
click at [827, 71] on button "Liberar para Trabalho" at bounding box center [822, 73] width 66 height 14
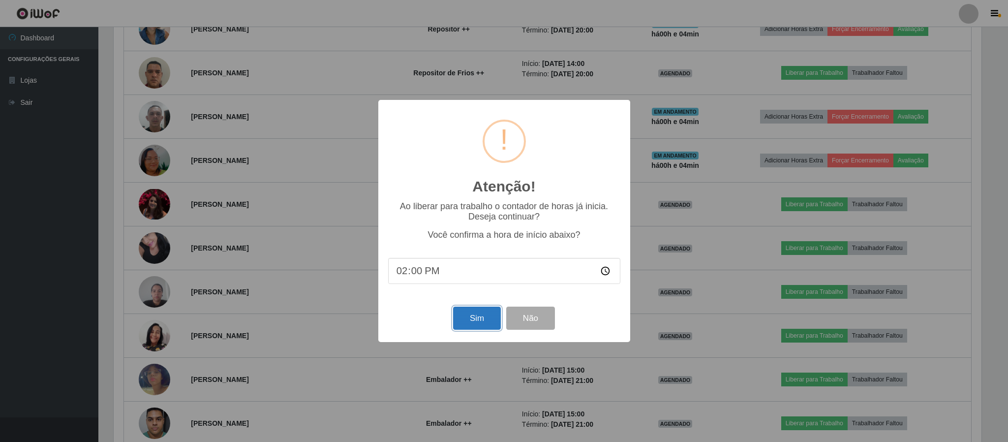
click at [475, 321] on button "Sim" at bounding box center [477, 317] width 48 height 23
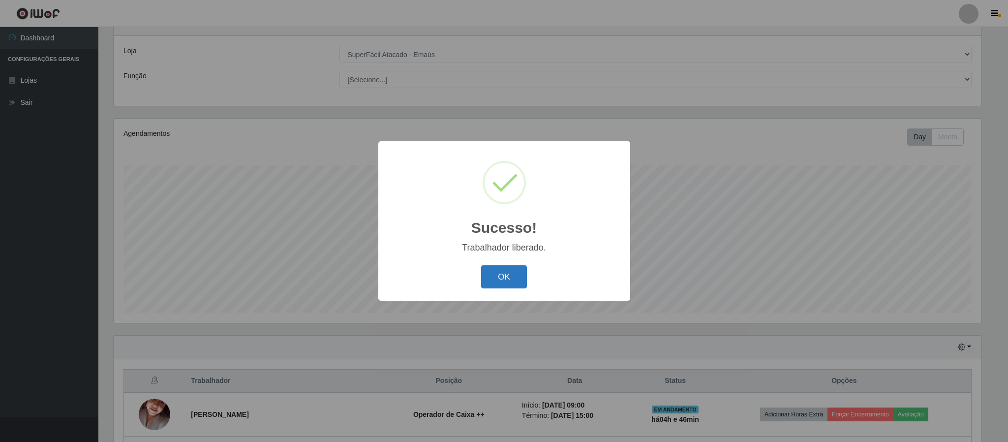
click at [508, 282] on button "OK" at bounding box center [504, 276] width 46 height 23
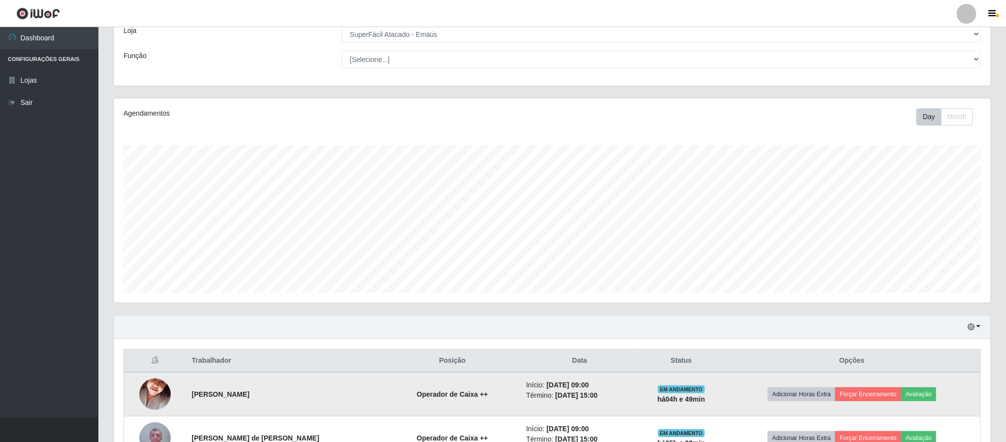
scroll to position [0, 0]
